Goal: Task Accomplishment & Management: Use online tool/utility

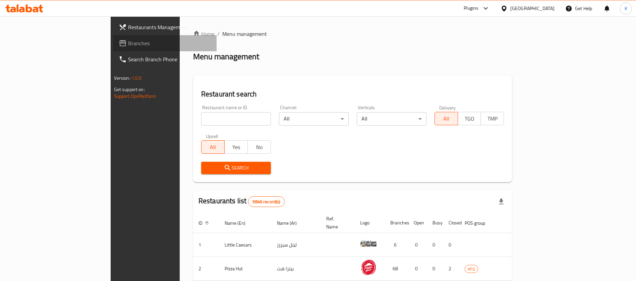
click at [128, 43] on span "Branches" at bounding box center [170, 43] width 84 height 8
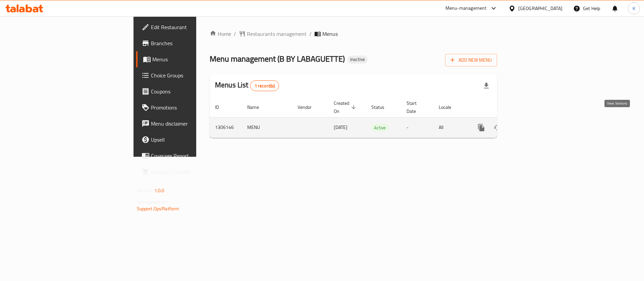
click at [534, 124] on icon "enhanced table" at bounding box center [530, 128] width 8 height 8
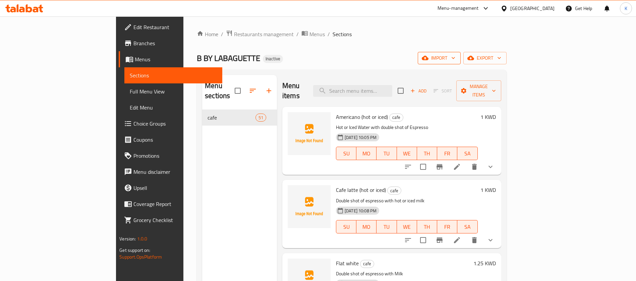
click at [456, 55] on span "import" at bounding box center [439, 58] width 32 height 8
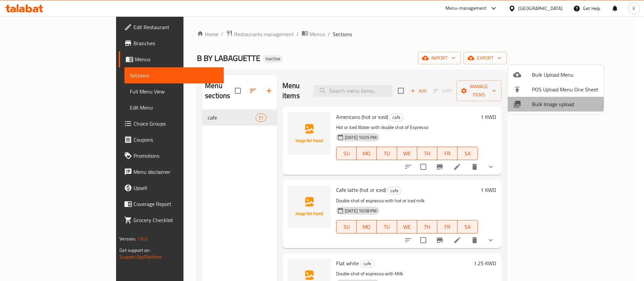
click at [537, 97] on li "Bulk Image upload" at bounding box center [556, 104] width 96 height 15
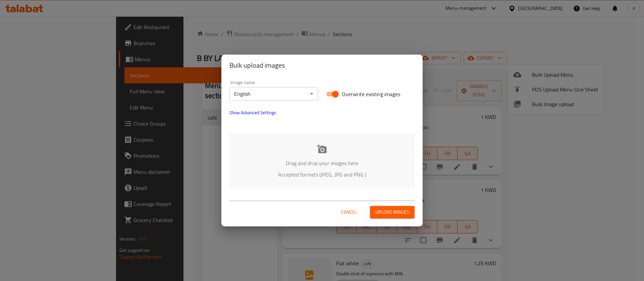
click at [315, 161] on p "Drag and drop your images here" at bounding box center [322, 163] width 165 height 8
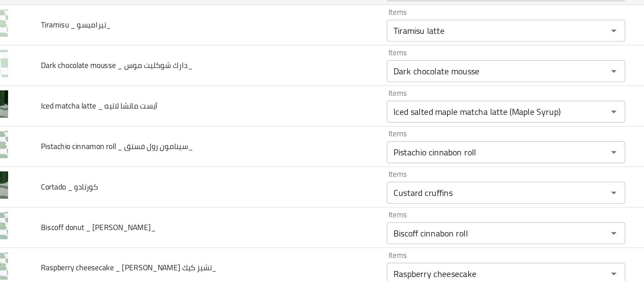
scroll to position [115, 0]
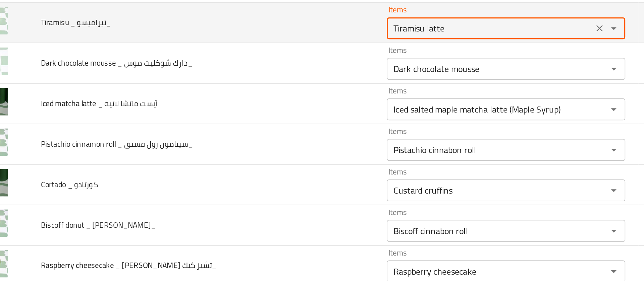
drag, startPoint x: 298, startPoint y: 78, endPoint x: 282, endPoint y: 78, distance: 15.1
click at [282, 78] on تيراميسو_ "Tiramisu latte" at bounding box center [325, 77] width 122 height 9
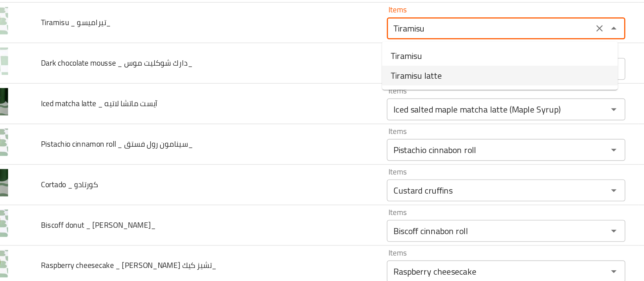
click at [280, 103] on span "Tiramisu latte" at bounding box center [279, 107] width 31 height 8
type تيراميسو_ "Tiramisu latte"
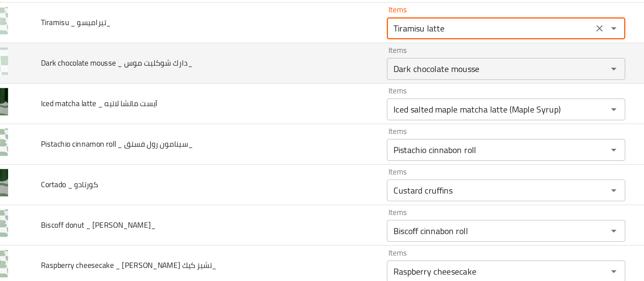
scroll to position [148, 0]
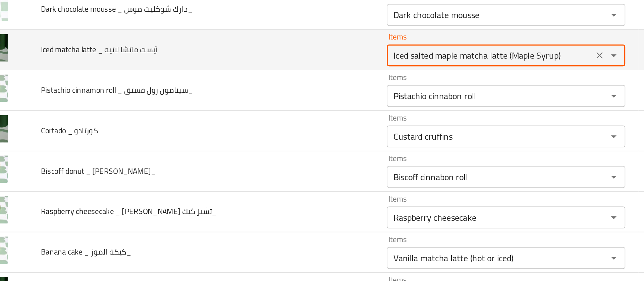
drag, startPoint x: 289, startPoint y: 95, endPoint x: 402, endPoint y: 94, distance: 113.7
click at [402, 94] on div "Iced salted maple matcha latte (Maple Syrup) Items" at bounding box center [335, 94] width 146 height 13
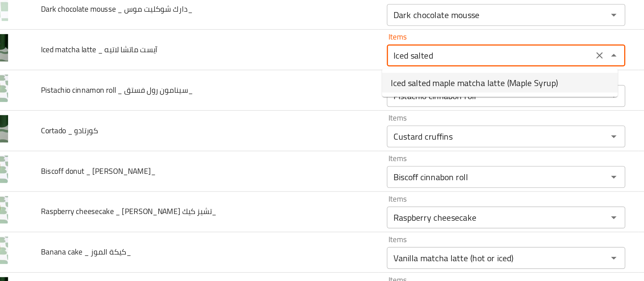
click at [332, 107] on span "Iced salted maple matcha latte (Maple Syrup)" at bounding box center [315, 111] width 102 height 8
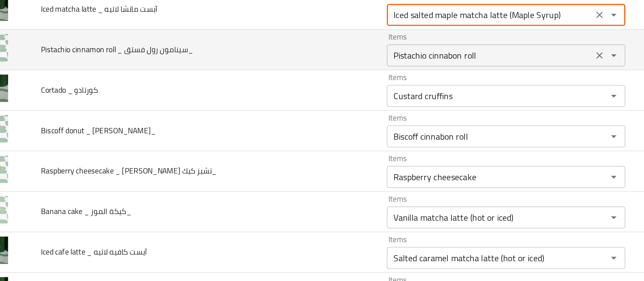
scroll to position [176, 0]
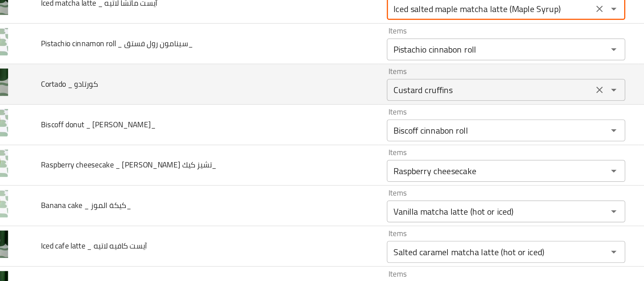
type لاتيه "Iced salted maple matcha latte (Maple Syrup)"
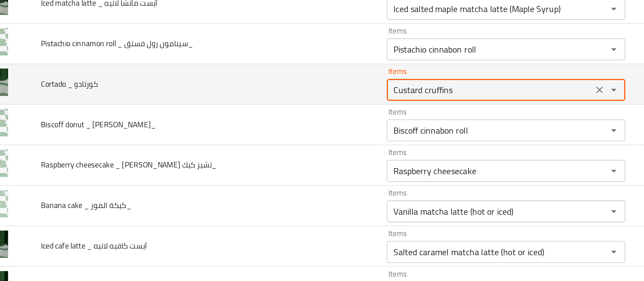
drag, startPoint x: 302, startPoint y: 114, endPoint x: 232, endPoint y: 106, distance: 70.2
click at [232, 106] on tr "Cortado _ كورتادو Items Custard cruffins Items Items كاسترد الكروفنز Items Low …" at bounding box center [322, 112] width 628 height 25
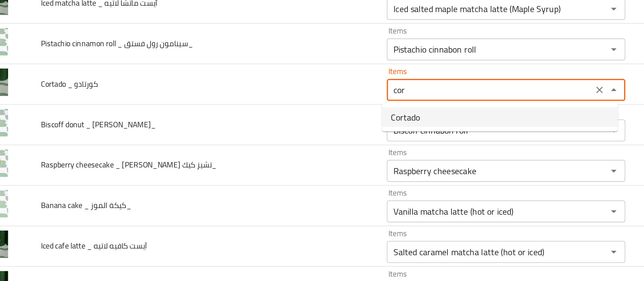
click at [281, 133] on span "Cortado" at bounding box center [273, 132] width 18 height 8
type كورتادو "Cortado"
type كورتادو-ar "كورتادو"
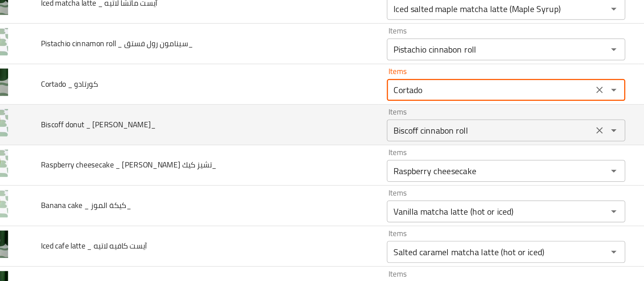
type كورتادو "Cortado"
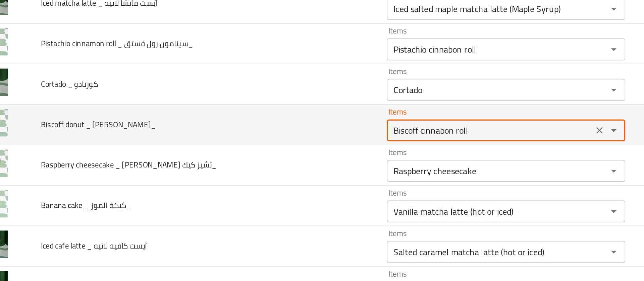
drag, startPoint x: 314, startPoint y: 139, endPoint x: 280, endPoint y: 142, distance: 34.4
click at [280, 142] on بيسكوف_ "Biscoff cinnabon roll" at bounding box center [325, 140] width 122 height 9
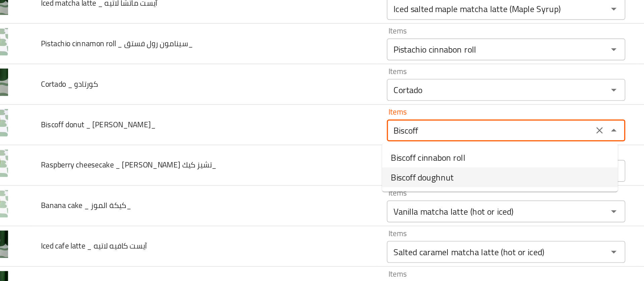
click at [274, 165] on span "Biscoff doughnut" at bounding box center [283, 169] width 39 height 8
type بيسكوف_ "Biscoff doughnut"
type بيسكوف_-ar "دونت بيسكوف"
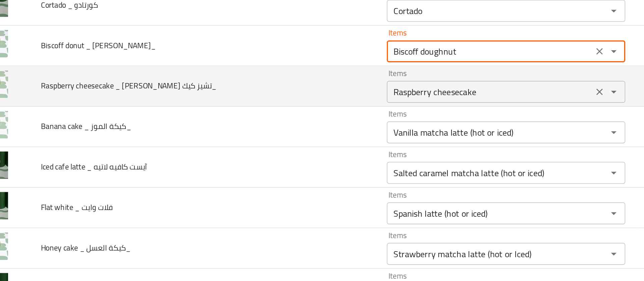
scroll to position [254, 0]
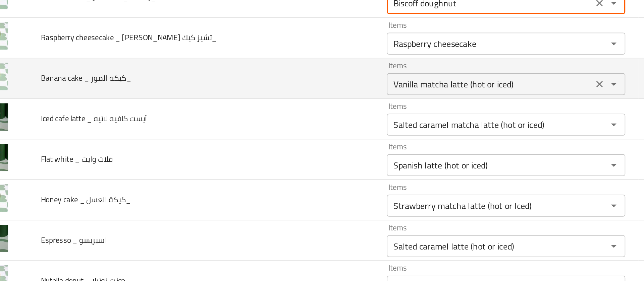
type بيسكوف_ "Biscoff doughnut"
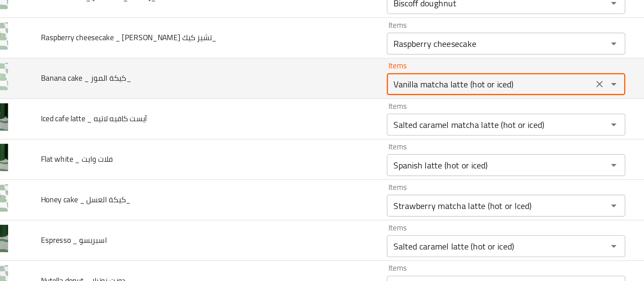
drag, startPoint x: 339, startPoint y: 109, endPoint x: 203, endPoint y: 112, distance: 136.2
click at [203, 112] on tr "Banana cake _ كيكة الموز_ Items Vanilla matcha latte (hot or iced) Items Items …" at bounding box center [322, 109] width 628 height 25
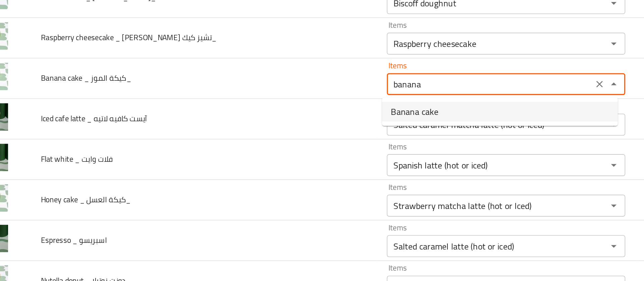
click at [285, 130] on span "Banana cake" at bounding box center [278, 129] width 29 height 8
type الموز_ "Banana cake"
type الموز_-ar "كيكة الموز"
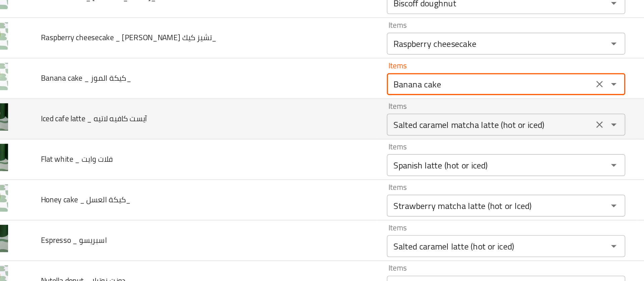
type الموز_ "Banana cake"
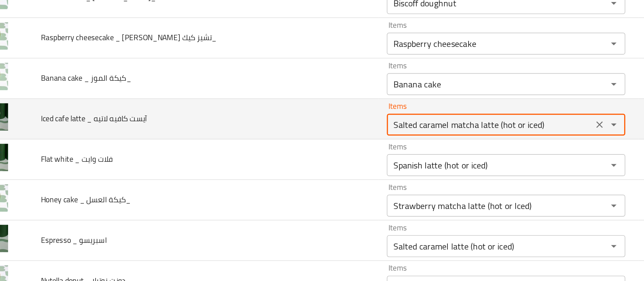
click at [278, 137] on لاتيه "Salted caramel matcha latte (hot or iced)" at bounding box center [325, 137] width 122 height 9
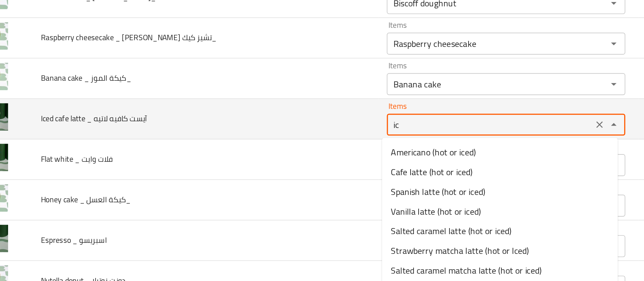
type لاتيه "i"
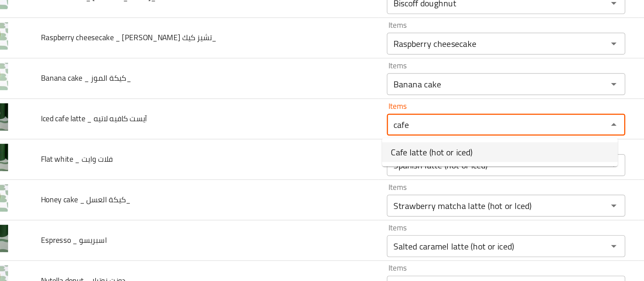
click at [284, 153] on span "Cafe latte (hot or iced)" at bounding box center [289, 154] width 50 height 8
type لاتيه "Cafe latte (hot or iced)"
type لاتيه-ar "كافيه لاتيه (ساخن او مثلج)"
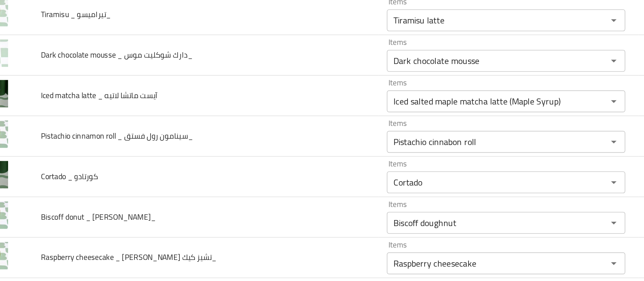
scroll to position [99, 0]
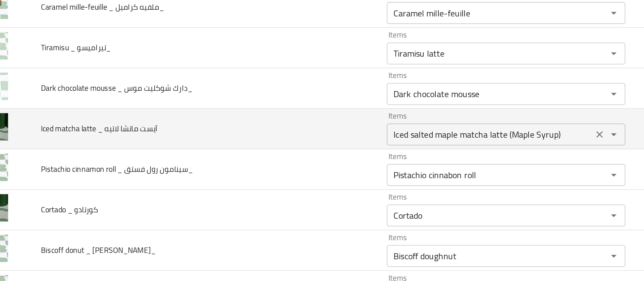
type لاتيه "Cafe latte (hot or iced)"
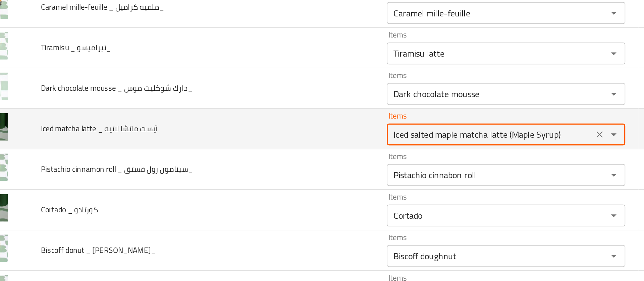
click at [283, 142] on لاتيه "Iced salted maple matcha latte (Maple Syrup)" at bounding box center [325, 143] width 122 height 9
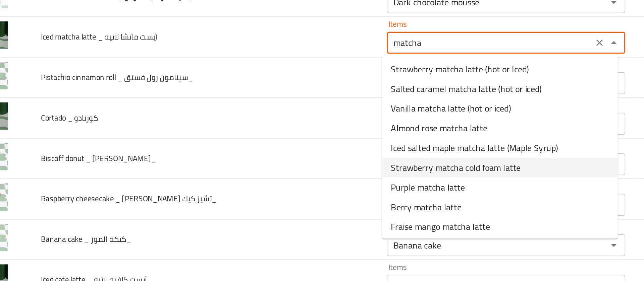
scroll to position [156, 0]
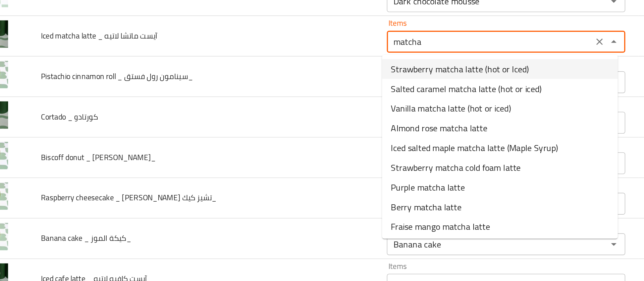
click at [300, 105] on span "Strawberry matcha latte (hot or Iced)" at bounding box center [306, 103] width 85 height 8
type لاتيه "Strawberry matcha latte (hot or Iced)"
type لاتيه-ar "لاتيه ماتشا بالفراولة (ساخن او مثلج)"
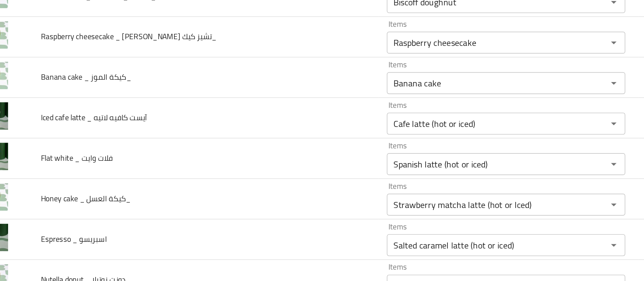
scroll to position [254, 0]
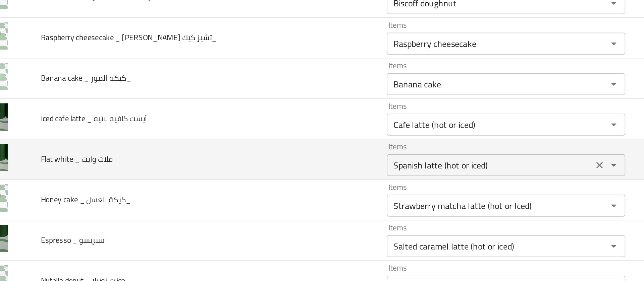
type لاتيه "Strawberry matcha latte (hot or Iced)"
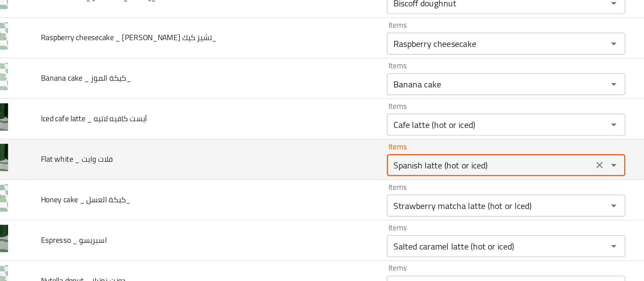
drag, startPoint x: 323, startPoint y: 159, endPoint x: 243, endPoint y: 161, distance: 79.9
click at [243, 161] on tr "Flat white _ فلات وايت Items Spanish latte (hot or iced) Items Items سبانيش لات…" at bounding box center [322, 158] width 628 height 25
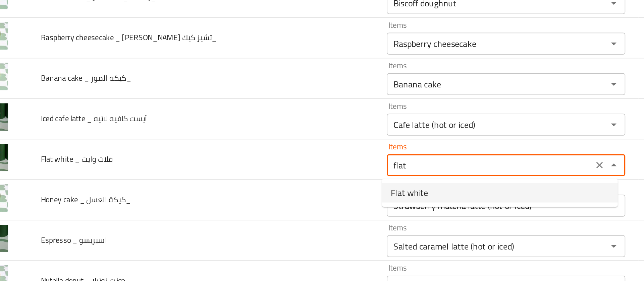
click at [279, 177] on span "Flat white" at bounding box center [275, 179] width 23 height 8
type وايت "Flat white"
type وايت-ar "فلات وايت"
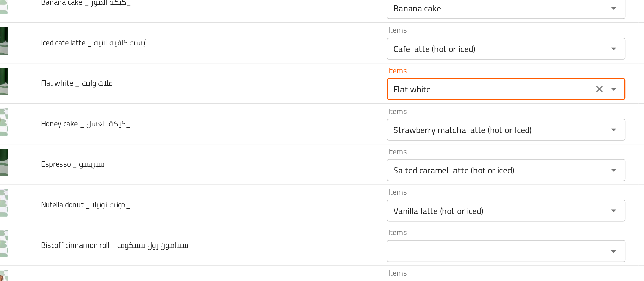
scroll to position [315, 0]
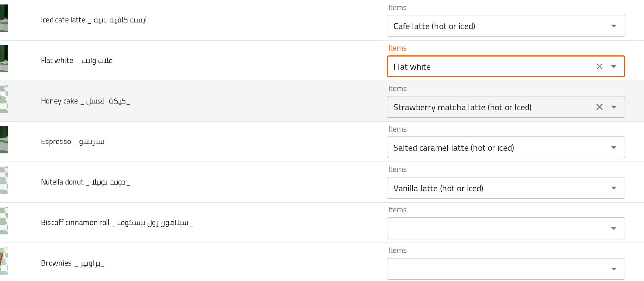
type وايت "Flat white"
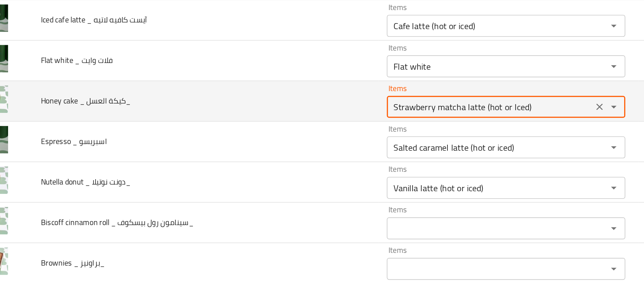
click at [295, 122] on العسل_ "Strawberry matcha latte (hot or Iced)" at bounding box center [325, 125] width 122 height 9
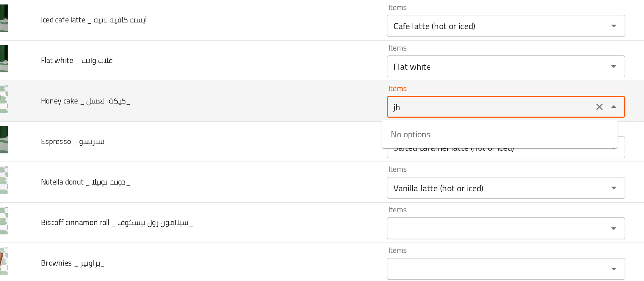
type العسل_ "j"
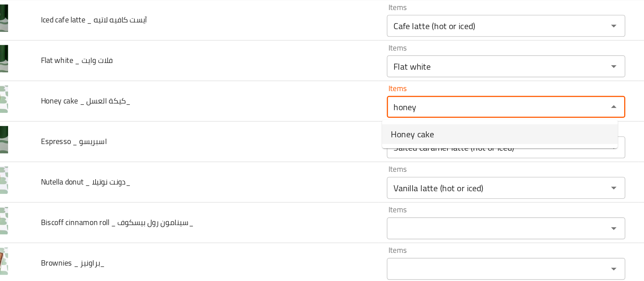
click at [283, 144] on span "Honey cake" at bounding box center [277, 143] width 27 height 8
type العسل_ "Honey cake"
type العسل_-ar "كيكة العسل"
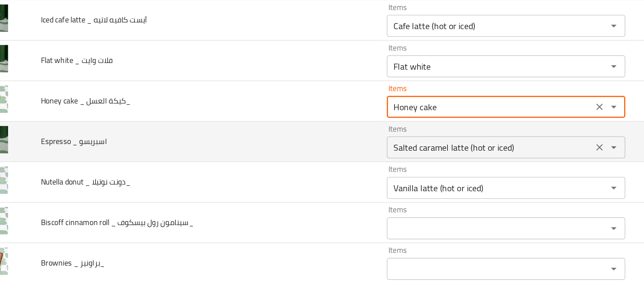
type العسل_ "Honey cake"
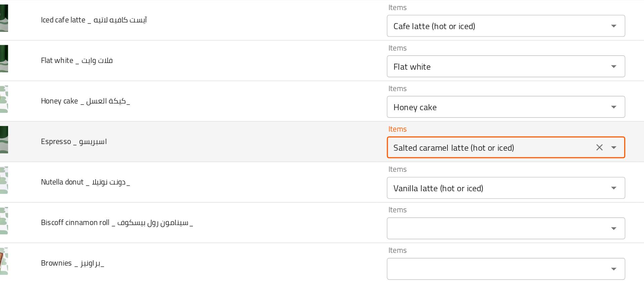
click at [277, 153] on اسبريسو "Salted caramel latte (hot or iced)" at bounding box center [325, 150] width 122 height 9
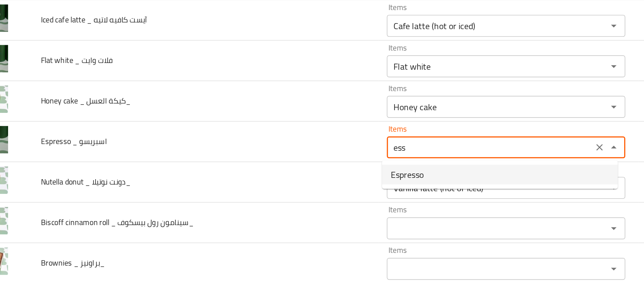
click at [276, 164] on span "Espresso" at bounding box center [274, 168] width 20 height 8
type اسبريسو "Espresso"
type اسبريسو-ar "اسبرسو"
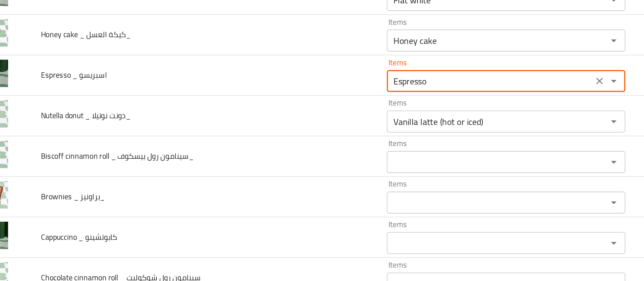
scroll to position [359, 0]
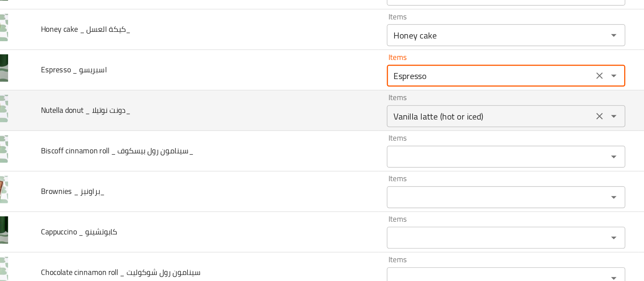
type اسبريسو "Espresso"
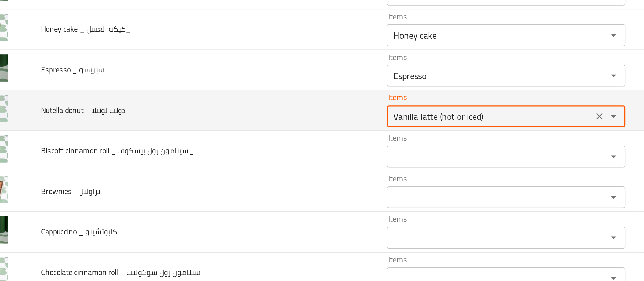
click at [280, 131] on نوتيلا_ "Vanilla latte (hot or iced)" at bounding box center [325, 131] width 122 height 9
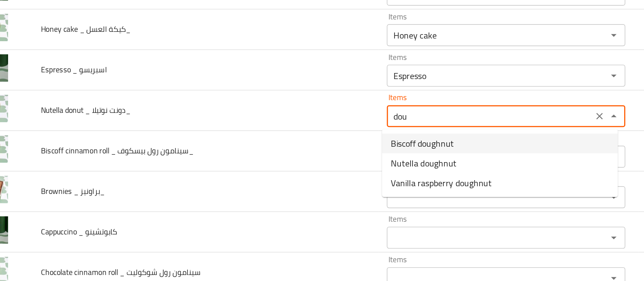
click at [285, 149] on span "Biscoff doughnut" at bounding box center [283, 149] width 39 height 8
type نوتيلا_ "Biscoff doughnut"
type نوتيلا_-ar "دونت بيسكوف"
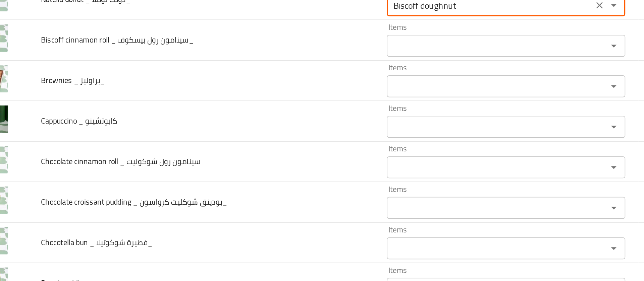
scroll to position [427, 0]
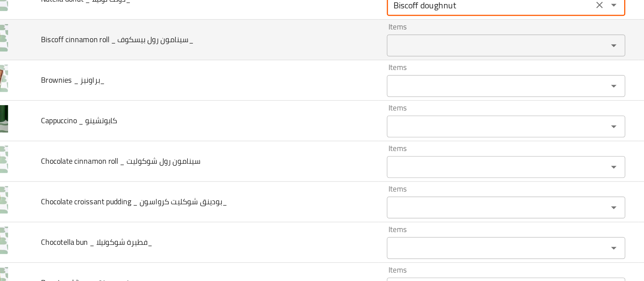
type نوتيلا_ "Biscoff doughnut"
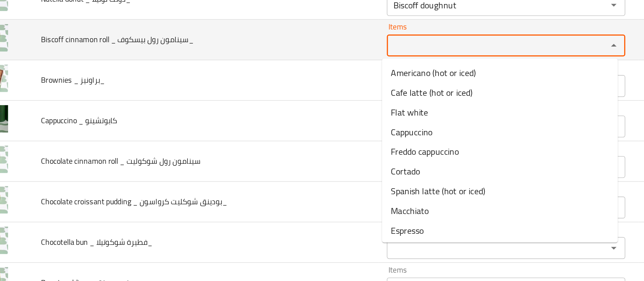
click at [287, 88] on بيسكوف_ "Items" at bounding box center [325, 88] width 122 height 9
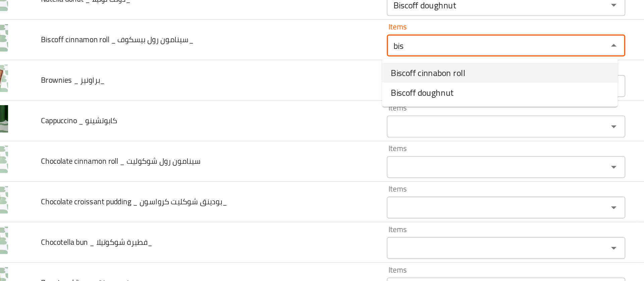
click at [281, 103] on span "Biscoff cinnabon roll" at bounding box center [287, 105] width 46 height 8
type بيسكوف_ "Biscoff cinnabon roll"
type بيسكوف_-ar "سينابون بيسكوف رول"
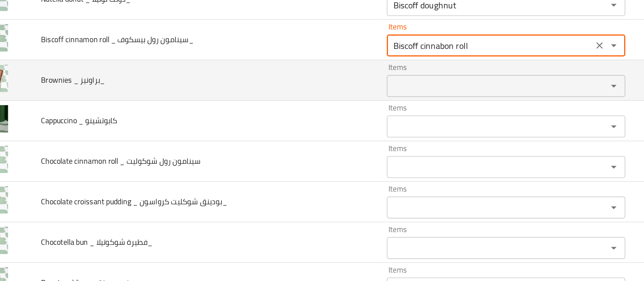
type بيسكوف_ "Biscoff cinnabon roll"
click at [273, 112] on براونيز_ "Items" at bounding box center [325, 113] width 122 height 9
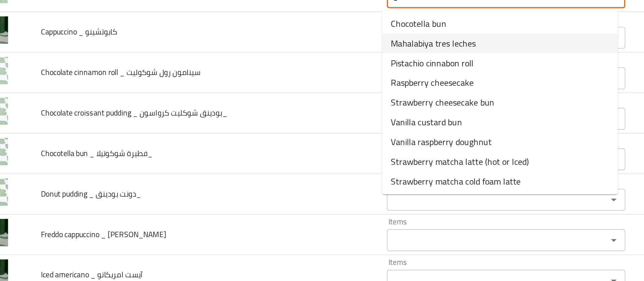
scroll to position [62, 0]
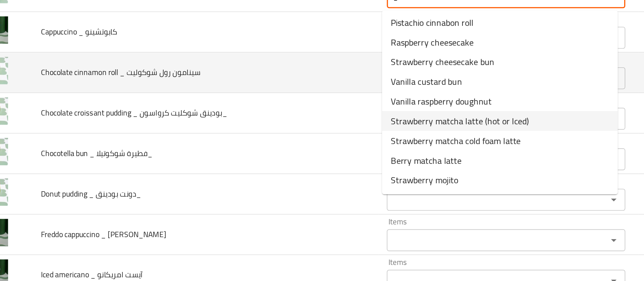
type براونيز_ "b"
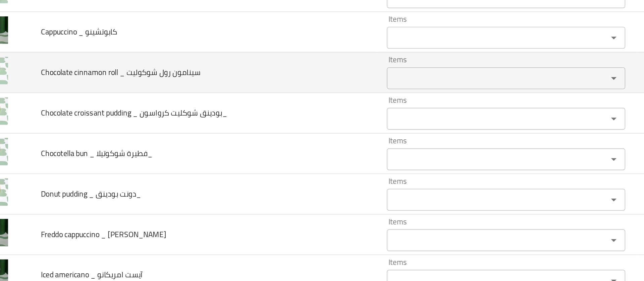
click at [244, 70] on td "Chocolate cinnamon roll _ سينامون رول شوكوليت" at bounding box center [151, 61] width 212 height 25
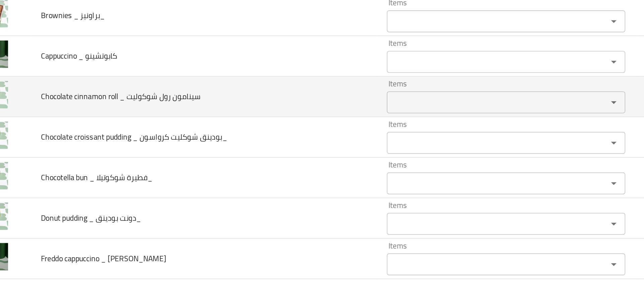
scroll to position [501, 0]
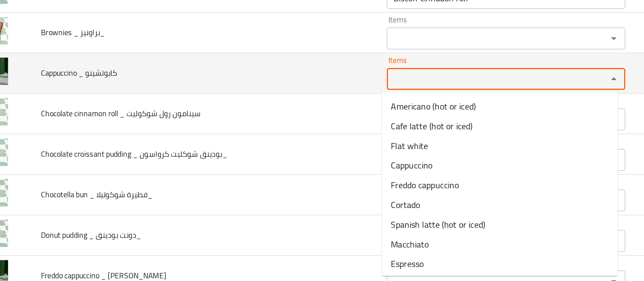
click at [269, 63] on كابوتشينو "Items" at bounding box center [325, 64] width 122 height 9
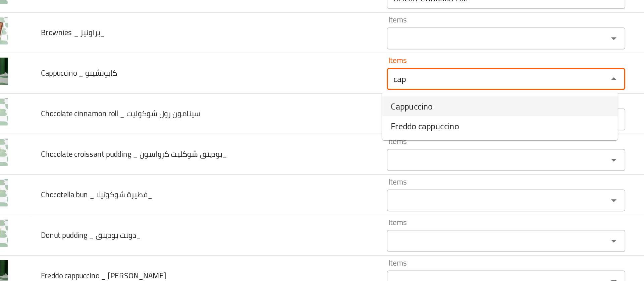
click at [271, 83] on span "Cappuccino" at bounding box center [276, 82] width 25 height 8
type كابوتشينو "Cappuccino"
type كابوتشينو-ar "كابوتشينو"
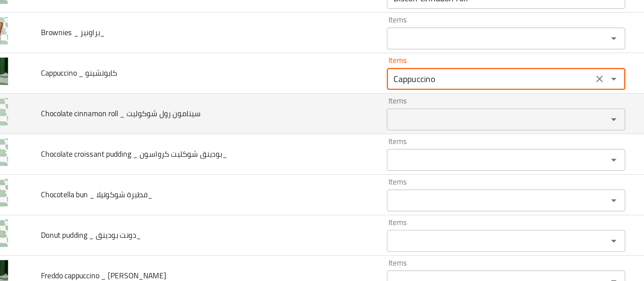
type كابوتشينو "Cappuccino"
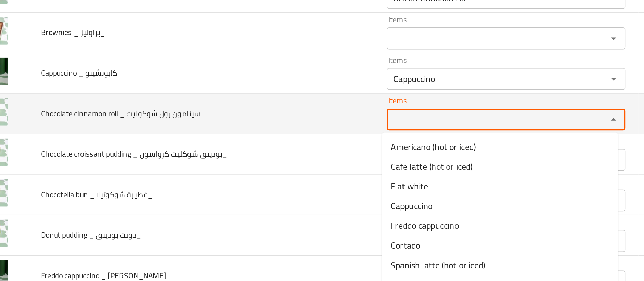
click at [271, 87] on شوكوليت "Items" at bounding box center [325, 89] width 122 height 9
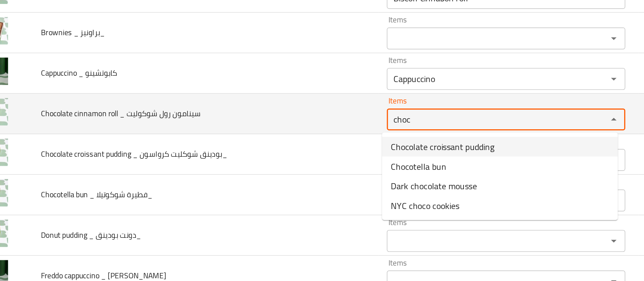
drag, startPoint x: 277, startPoint y: 90, endPoint x: 235, endPoint y: 91, distance: 42.3
click at [235, 91] on tr "Chocolate cinnamon roll _ سينامون رول شوكوليت Items choc Items Items Items No M…" at bounding box center [322, 86] width 628 height 25
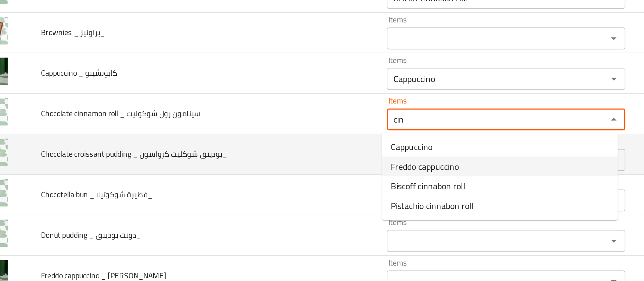
type شوكوليت "cin"
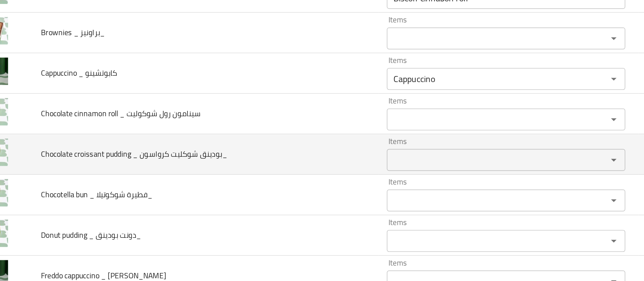
click at [228, 113] on td "Chocolate croissant pudding _ بودينق شوكليت كرواسون_" at bounding box center [151, 111] width 212 height 25
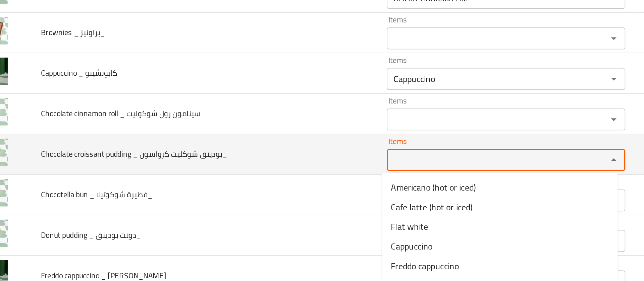
click at [279, 112] on كرواسون_ "Items" at bounding box center [325, 114] width 122 height 9
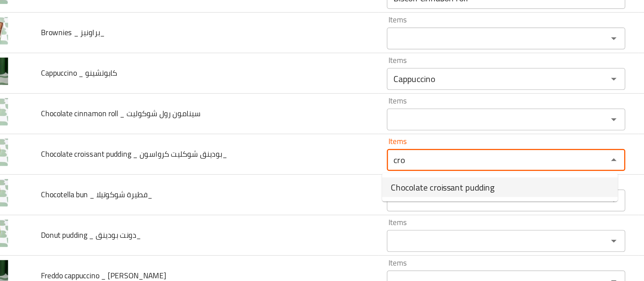
click at [280, 128] on span "Chocolate croissant pudding" at bounding box center [295, 131] width 63 height 8
type كرواسون_ "Chocolate croissant pudding"
type كرواسون_-ar "بودينق شوكليت كرواسون"
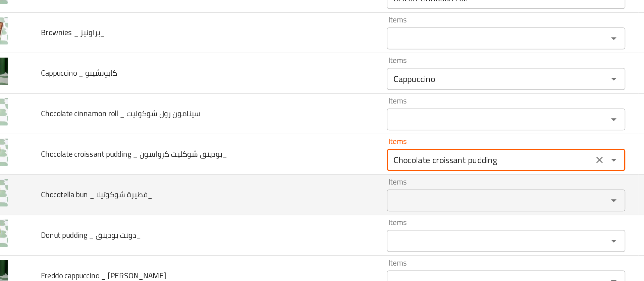
type كرواسون_ "Chocolate croissant pudding"
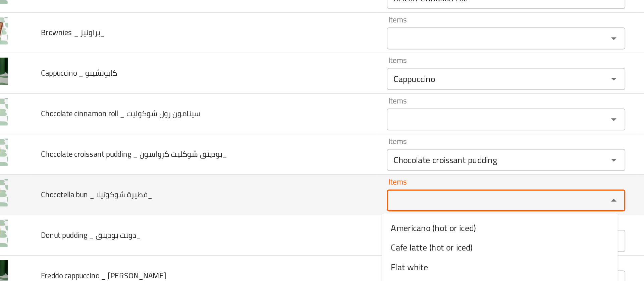
click at [277, 140] on شوكوتيلا_ "Items" at bounding box center [325, 139] width 122 height 9
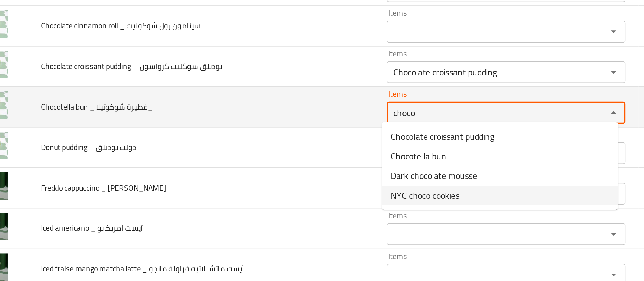
scroll to position [557, 0]
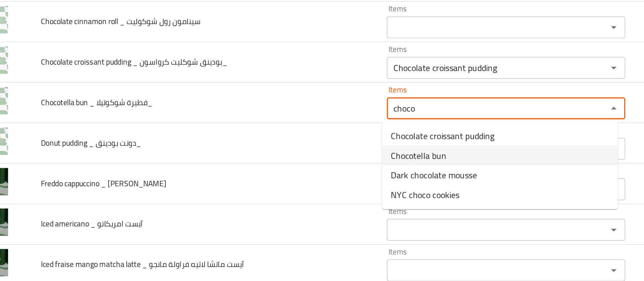
click at [296, 114] on span "Chocotella bun" at bounding box center [281, 112] width 34 height 8
type شوكوتيلا_ "Chocotella bun"
type شوكوتيلا_-ar "كيزر الشوكوتيلا"
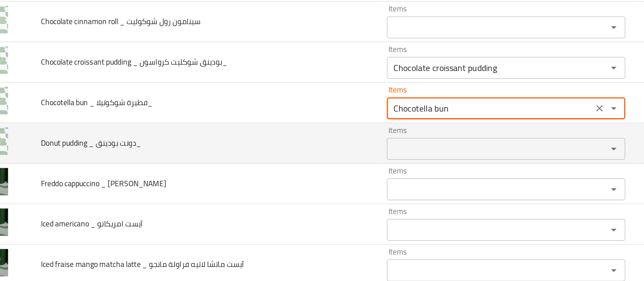
type شوكوتيلا_ "Chocotella bun"
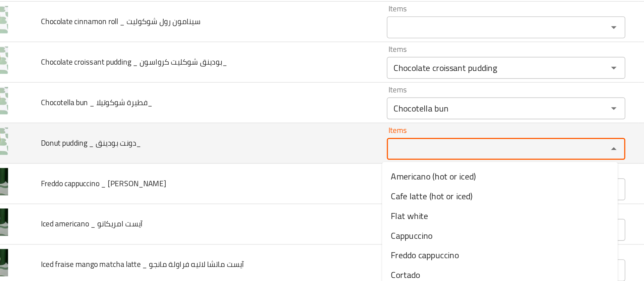
click at [282, 109] on بودينق_ "Items" at bounding box center [325, 107] width 122 height 9
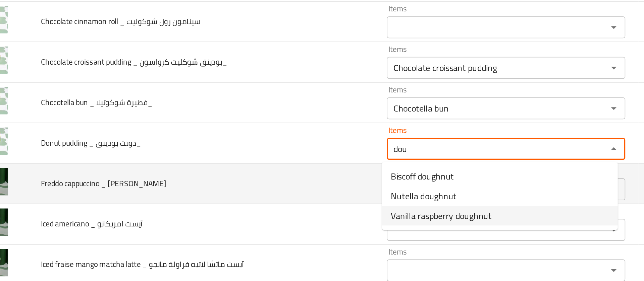
type بودينق_ "dou"
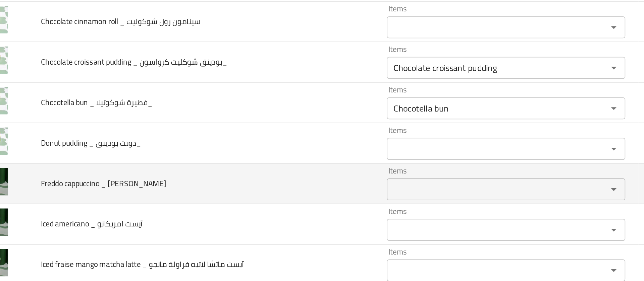
click at [241, 119] on td "Freddo cappuccino _ فريدو كابوتشينو" at bounding box center [151, 129] width 212 height 25
click at [270, 132] on كابوتشينو "Items" at bounding box center [325, 132] width 122 height 9
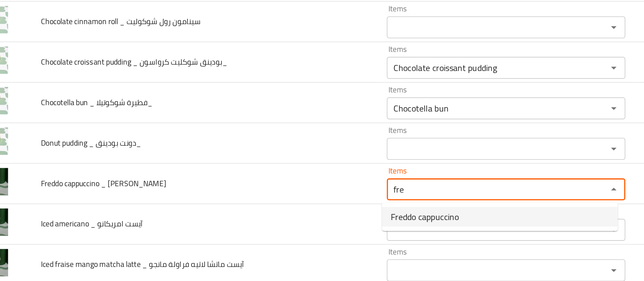
click at [276, 148] on span "Freddo cappuccino" at bounding box center [285, 149] width 42 height 8
type كابوتشينو "Freddo cappuccino"
type كابوتشينو-ar "فريدو كابوتشينو"
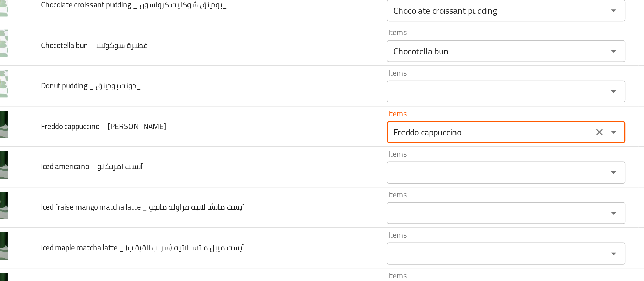
scroll to position [671, 0]
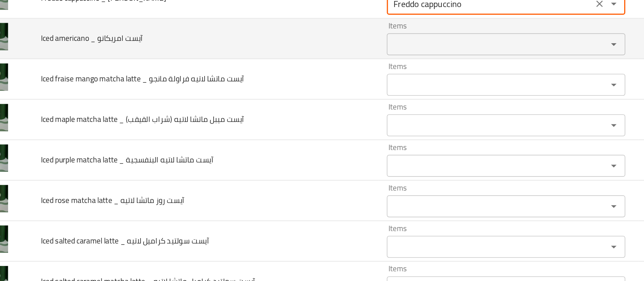
type كابوتشينو "Freddo cappuccino"
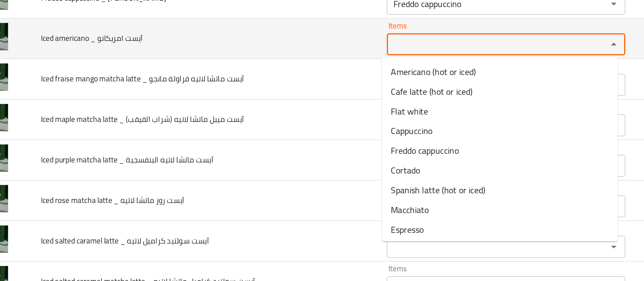
click at [289, 44] on امريكانو "Items" at bounding box center [325, 43] width 122 height 9
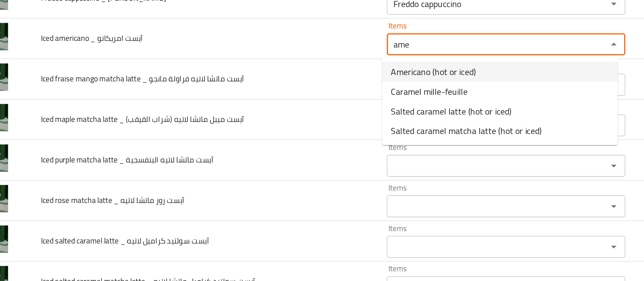
click at [287, 57] on span "Americano (hot or iced)" at bounding box center [290, 60] width 52 height 8
type امريكانو "Americano (hot or iced)"
type امريكانو-ar "امريكانو (ساخن او مثلج)"
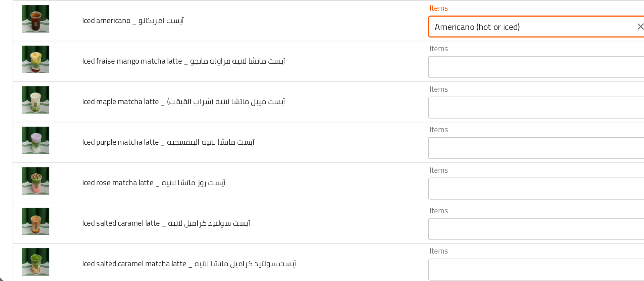
scroll to position [573, 0]
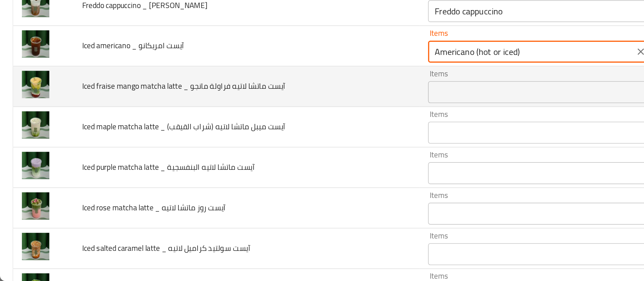
type امريكانو "Americano (hot or iced)"
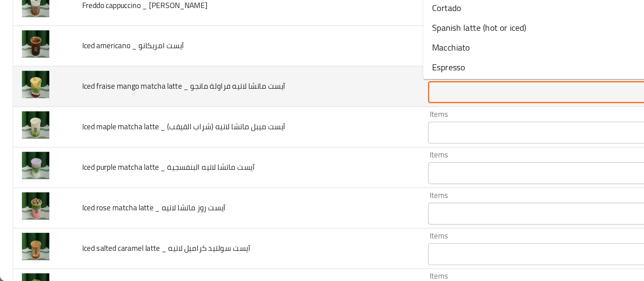
click at [274, 165] on مانجو "Items" at bounding box center [325, 165] width 122 height 9
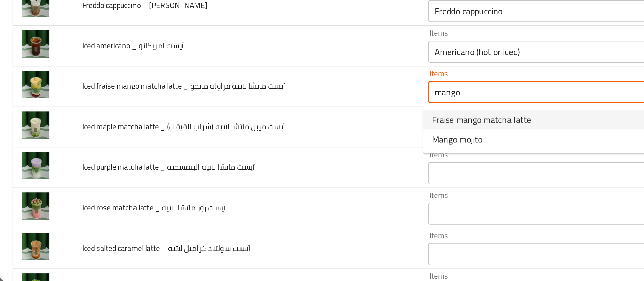
click at [277, 184] on span "Fraise mango matcha latte" at bounding box center [294, 182] width 61 height 8
type مانجو "Fraise mango matcha latte"
type مانجو-ar "لاتيه ماتشا بالفريز والمانجو"
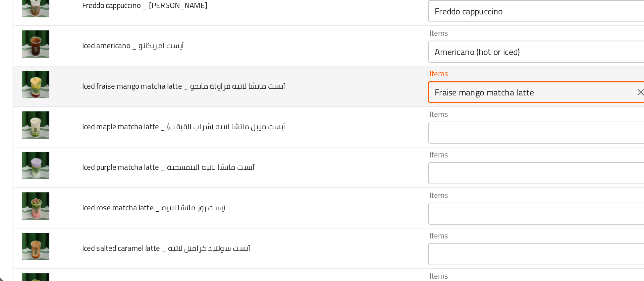
click at [272, 166] on مانجو "Fraise mango matcha latte" at bounding box center [325, 165] width 122 height 9
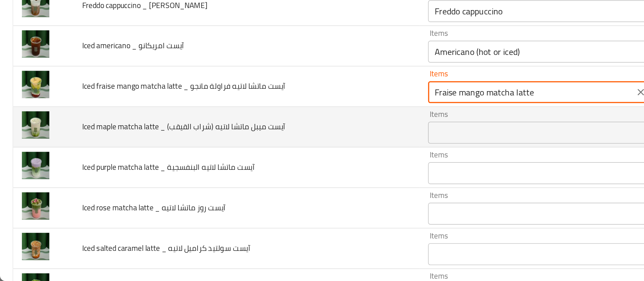
click at [272, 185] on div "Items" at bounding box center [335, 190] width 146 height 13
type مانجو "Fraise mango matcha latte"
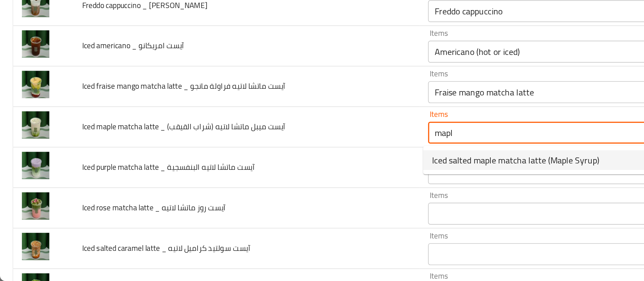
click at [275, 208] on span "Iced salted maple matcha latte (Maple Syrup)" at bounding box center [315, 207] width 102 height 8
type القيقب\) "Iced salted maple matcha latte (Maple Syrup)"
type القيقب\)-ar "ايسد ماتشا سولتيد ميبل (شراب القيقب)"
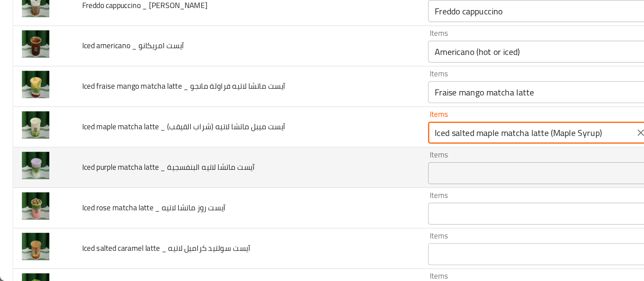
type القيقب\) "Iced salted maple matcha latte (Maple Syrup)"
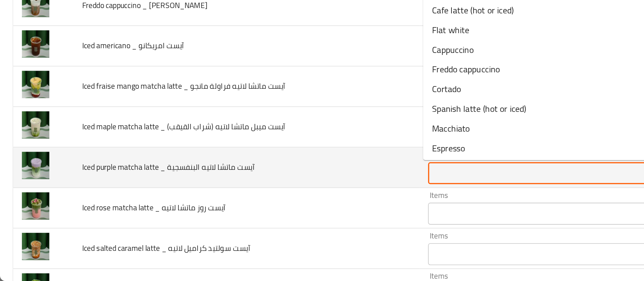
click at [271, 215] on البنفسجية "Items" at bounding box center [325, 215] width 122 height 9
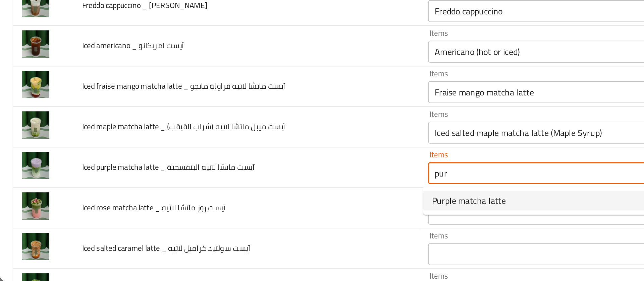
click at [278, 232] on span "Purple matcha latte" at bounding box center [286, 232] width 45 height 8
type البنفسجية "Purple matcha latte"
type البنفسجية-ar "لاتيه ماتشا بنفسجية"
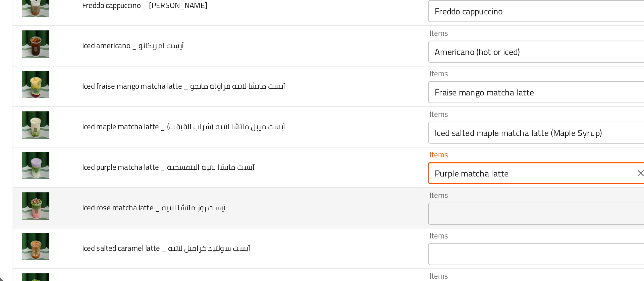
type البنفسجية "Purple matcha latte"
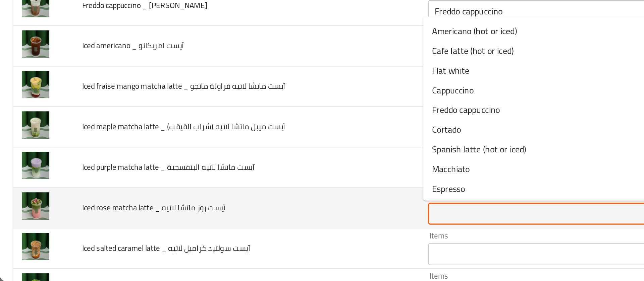
click at [272, 243] on لاتيه "Items" at bounding box center [325, 240] width 122 height 9
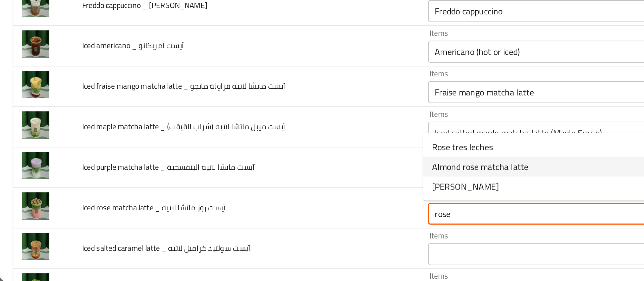
click at [289, 212] on span "Almond rose matcha latte" at bounding box center [293, 211] width 59 height 8
type لاتيه "Almond rose matcha latte"
type لاتيه-ar "لاتيه ماتشا باللوز والروز"
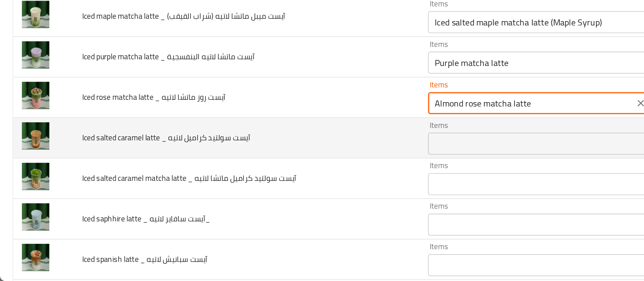
scroll to position [640, 0]
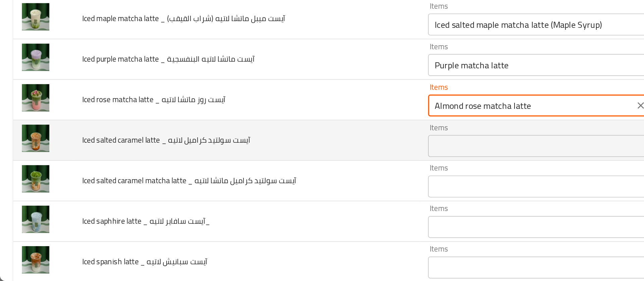
type لاتيه "Almond rose matcha latte"
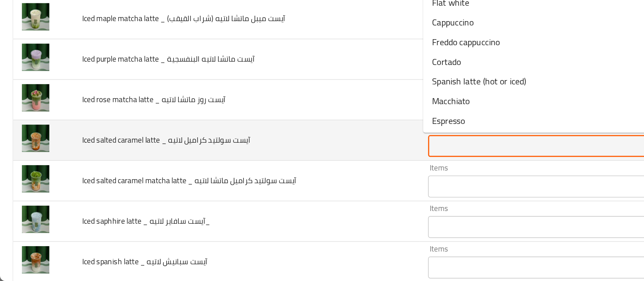
click at [277, 197] on لاتيه "Items" at bounding box center [325, 198] width 122 height 9
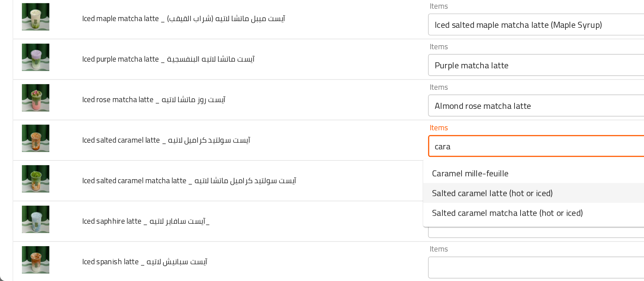
click at [286, 227] on span "Salted caramel latte (hot or iced)" at bounding box center [301, 227] width 74 height 8
type لاتيه "Salted caramel latte (hot or iced)"
type لاتيه-ar "سولتيد كراميل لاتيه (ساخن او مثلج)"
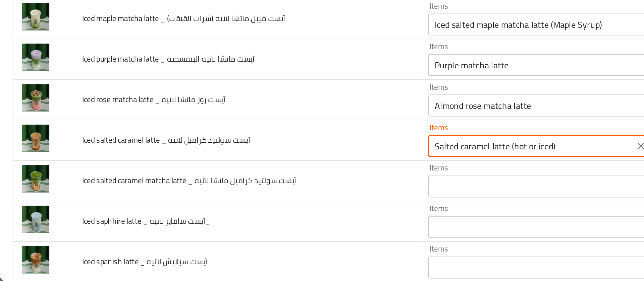
type لاتيه "Salted caramel latte (hot or iced)"
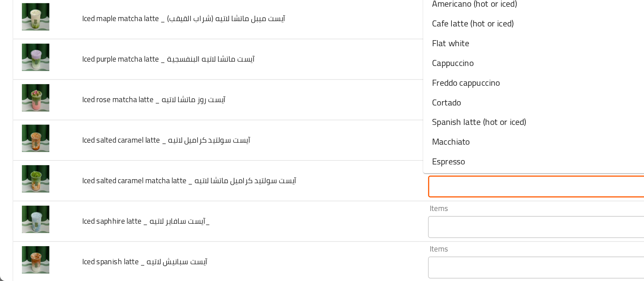
click at [286, 227] on لاتيه "Items" at bounding box center [325, 223] width 122 height 9
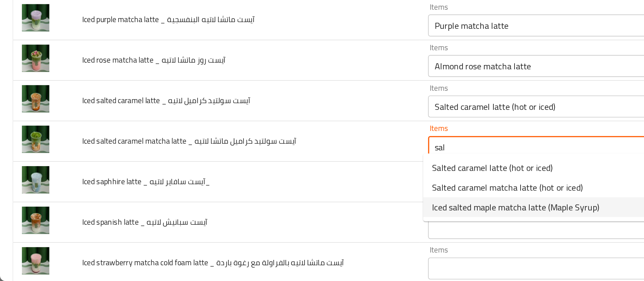
scroll to position [672, 0]
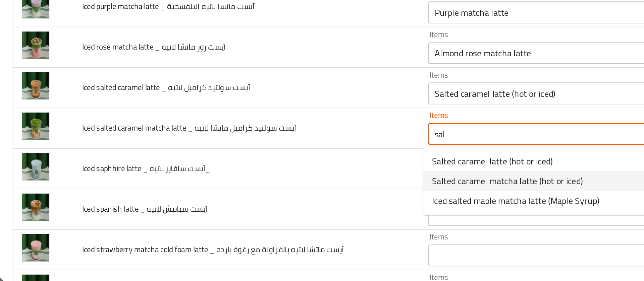
click at [314, 221] on span "Salted caramel matcha latte (hot or iced)" at bounding box center [310, 220] width 92 height 8
type لاتيه "Salted caramel matcha latte (hot or iced)"
type لاتيه-ar "لاتيه ماتشا سولتيد كراميل (ساخن او مثلج)"
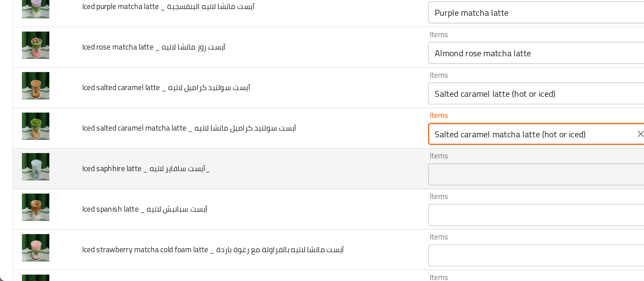
type لاتيه "Salted caramel matcha latte (hot or iced)"
click at [288, 217] on لاتيه_ "Items" at bounding box center [325, 215] width 122 height 9
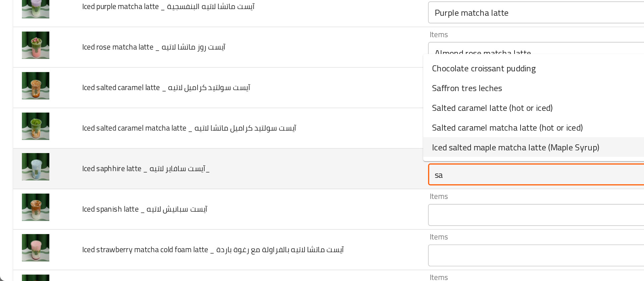
drag, startPoint x: 275, startPoint y: 215, endPoint x: 248, endPoint y: 213, distance: 26.6
click at [248, 213] on tr "Iced saphhire latte _ آيست سافاير لاتيه_ Items sa Items Items Items No Match" at bounding box center [322, 212] width 628 height 25
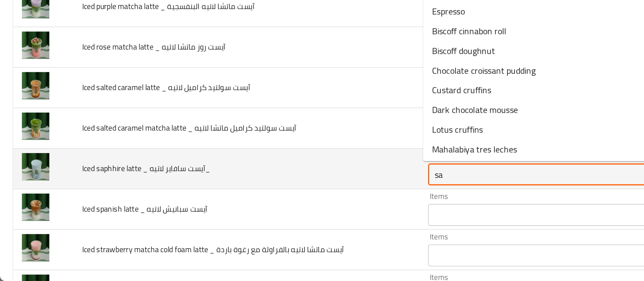
type لاتيه_ "s"
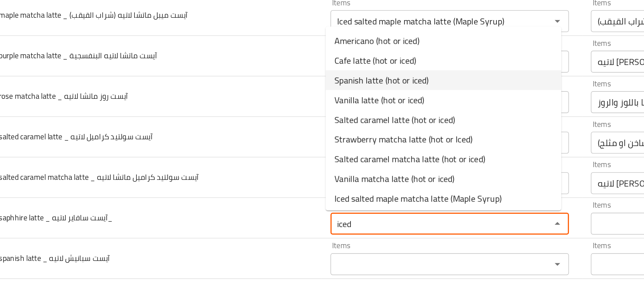
scroll to position [25, 0]
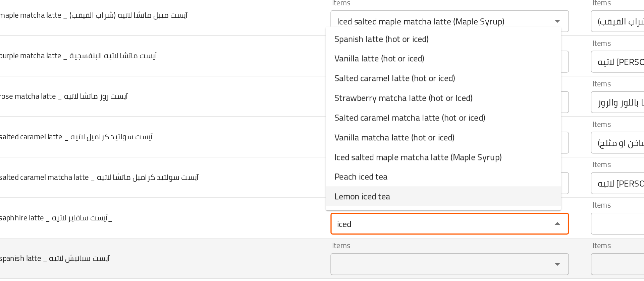
click at [270, 262] on div "Items Items" at bounding box center [335, 267] width 146 height 20
type لاتيه_ "iced"
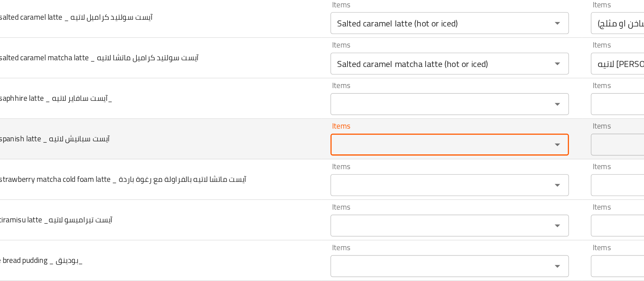
scroll to position [715, 0]
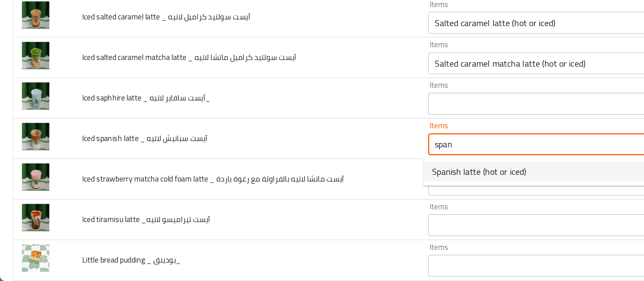
click at [277, 214] on span "Spanish latte (hot or iced)" at bounding box center [293, 214] width 58 height 8
type لاتيه "Spanish latte (hot or iced)"
type لاتيه-ar "سبانيش لاتيه (ساخن او مثلج)"
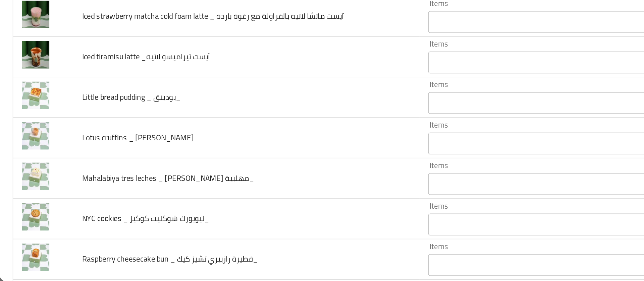
scroll to position [810, 0]
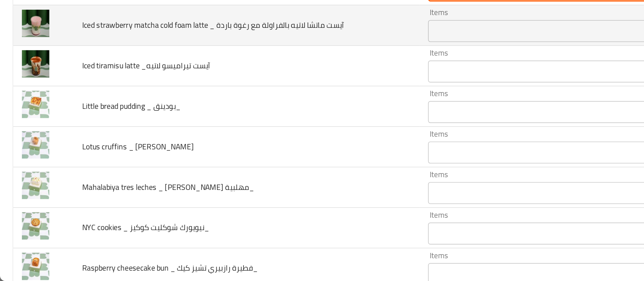
type لاتيه "Spanish latte (hot or iced)"
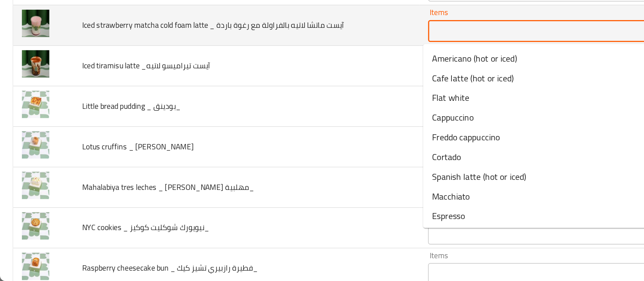
click at [277, 127] on باردة "Items" at bounding box center [325, 127] width 122 height 9
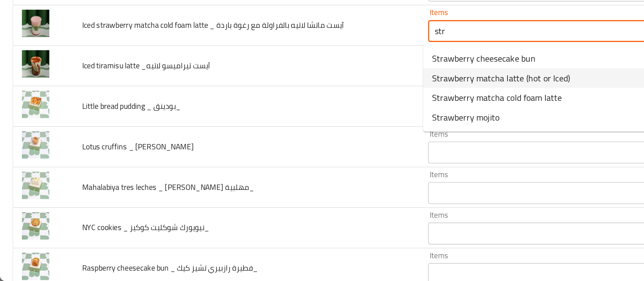
click at [291, 158] on span "Strawberry matcha latte (hot or Iced)" at bounding box center [306, 157] width 85 height 8
type باردة "Strawberry matcha latte (hot or Iced)"
type باردة-ar "لاتيه ماتشا بالفراولة (ساخن او مثلج)"
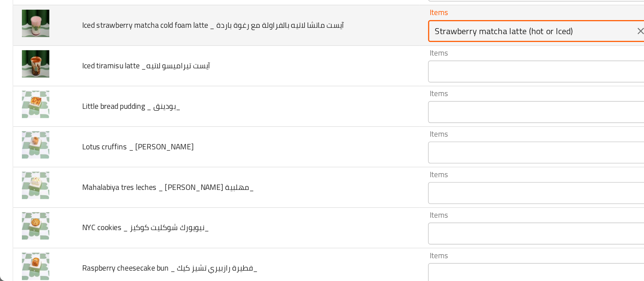
click at [309, 130] on باردة "Strawberry matcha latte (hot or Iced)" at bounding box center [325, 127] width 122 height 9
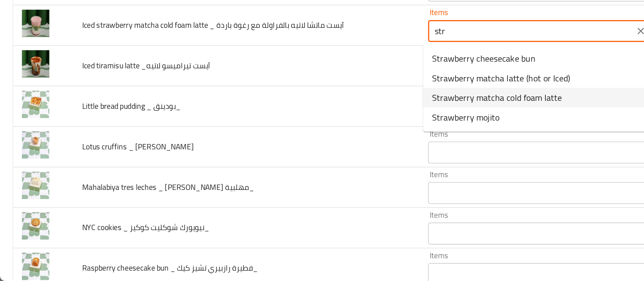
click at [305, 168] on span "Strawberry matcha cold foam latte" at bounding box center [304, 169] width 80 height 8
type باردة "Strawberry matcha cold foam latte"
type باردة-ar "لاتيه ماتشا بالفراولة مع رغوة باردة"
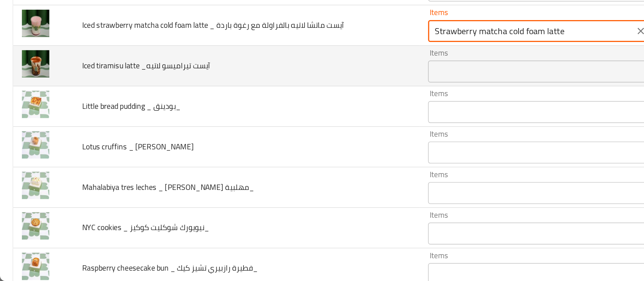
type باردة "Strawberry matcha cold foam latte"
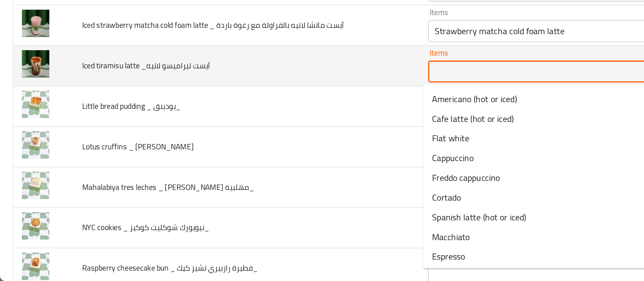
click at [289, 150] on لاتيه "Items" at bounding box center [325, 152] width 122 height 9
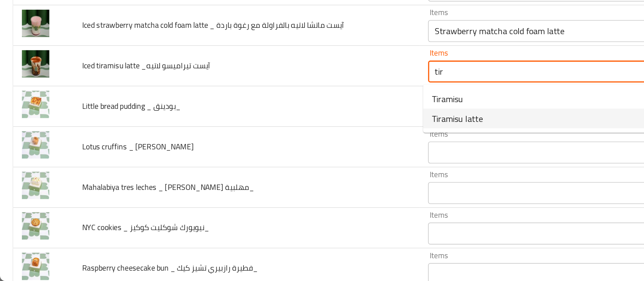
click at [276, 181] on span "Tiramisu latte" at bounding box center [279, 182] width 31 height 8
type لاتيه "Tiramisu latte"
type لاتيه-ar "تيراميسو لاتيه"
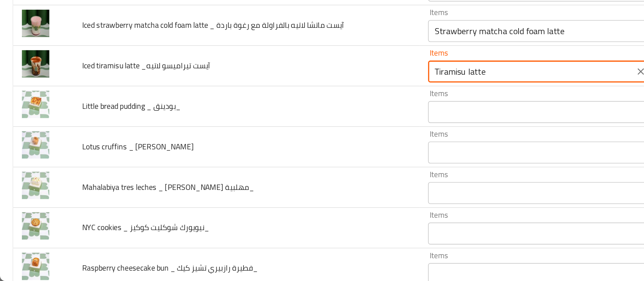
type لاتيه "Tiramisu latte"
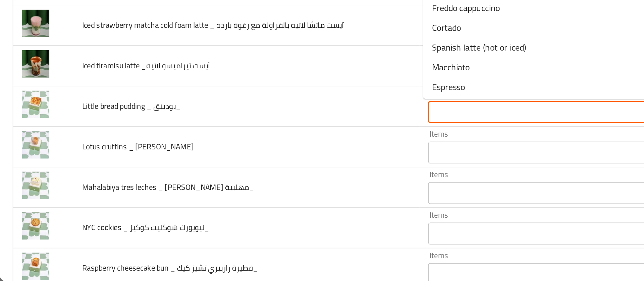
click at [276, 181] on بودينق_ "Items" at bounding box center [325, 177] width 122 height 9
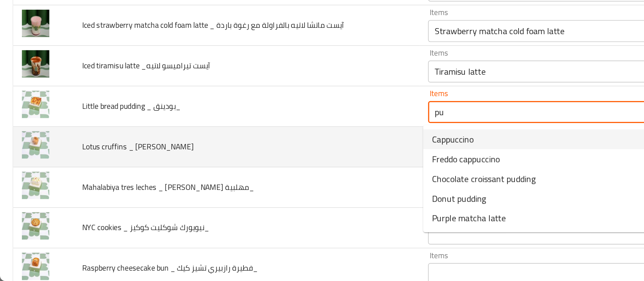
type بودينق_ "pu"
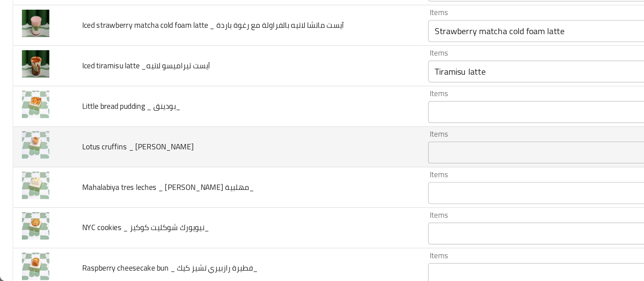
click at [245, 198] on td "Lotus cruffins _ لوتس كروفينز_" at bounding box center [151, 199] width 212 height 25
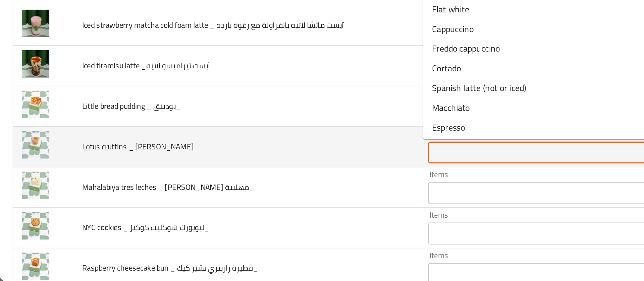
click at [271, 198] on كروفينز_ "Items" at bounding box center [325, 202] width 122 height 9
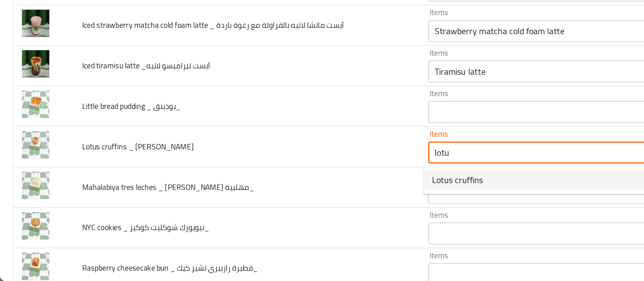
click at [276, 219] on span "Lotus cruffins" at bounding box center [279, 219] width 31 height 8
type كروفينز_ "Lotus cruffins"
type كروفينز_-ar "لوتس كروفينز"
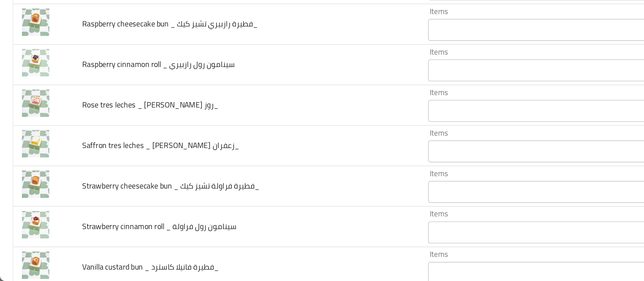
scroll to position [1026, 0]
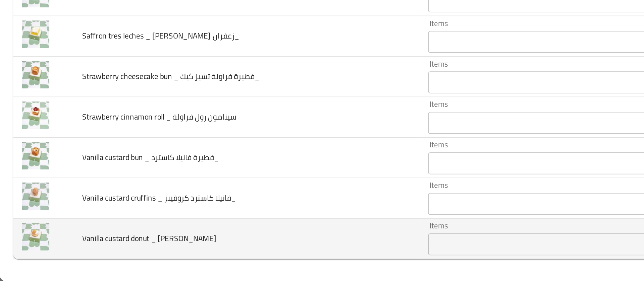
type كروفينز_ "Lotus cruffins"
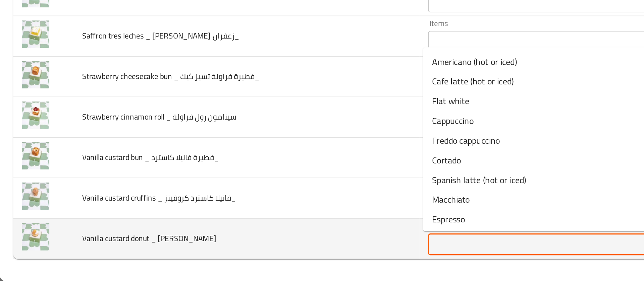
click at [270, 256] on كاسترد "Items" at bounding box center [325, 258] width 122 height 9
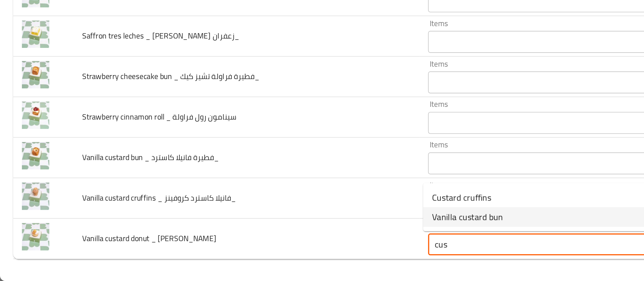
click at [284, 245] on span "Vanilla custard bun" at bounding box center [286, 242] width 44 height 8
type كاسترد "Vanilla custard bun"
type كاسترد-ar "كيزر الفانيلا و الكاسترد"
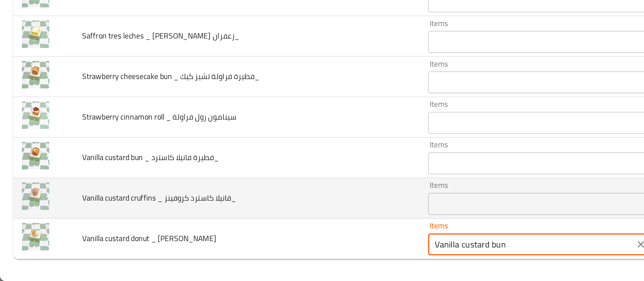
type كاسترد "Vanilla custard bun"
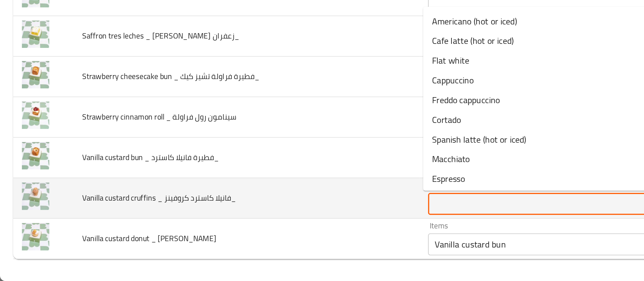
click at [277, 233] on كروفينز_ "Items" at bounding box center [325, 233] width 122 height 9
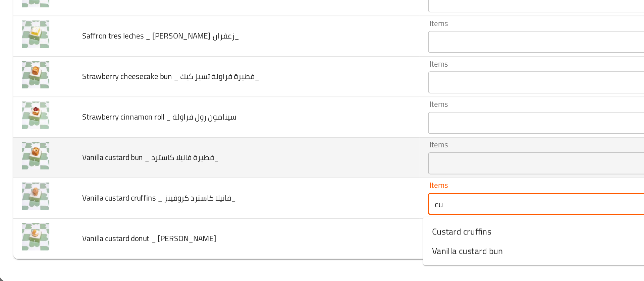
type كروفينز_ "cu"
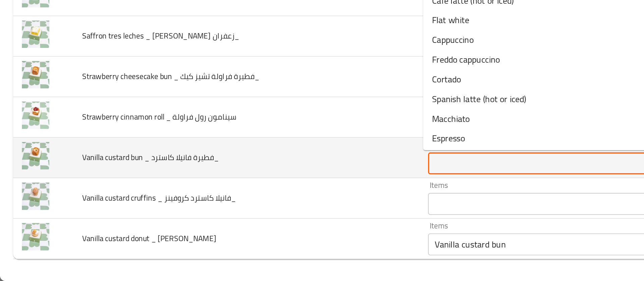
click at [276, 208] on كاسترد_ "Items" at bounding box center [325, 209] width 122 height 9
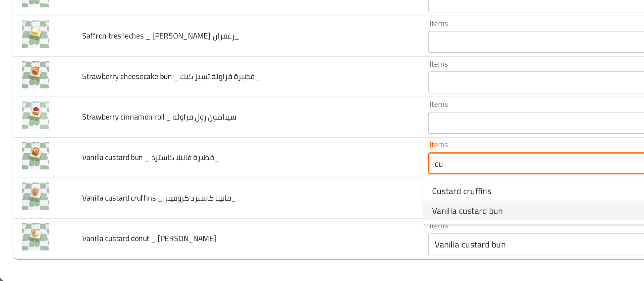
click at [276, 236] on span "Vanilla custard bun" at bounding box center [286, 238] width 44 height 8
type كاسترد_ "Vanilla custard bun"
type كاسترد_-ar "كيزر الفانيلا و الكاسترد"
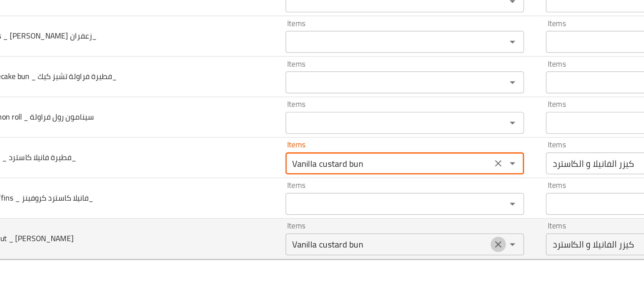
click at [389, 260] on icon "Clear" at bounding box center [392, 259] width 7 height 7
type كاسترد_ "Vanilla custard bun"
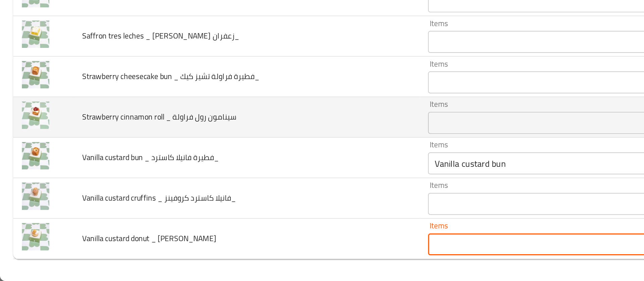
click at [276, 184] on فراولة "Items" at bounding box center [325, 184] width 122 height 9
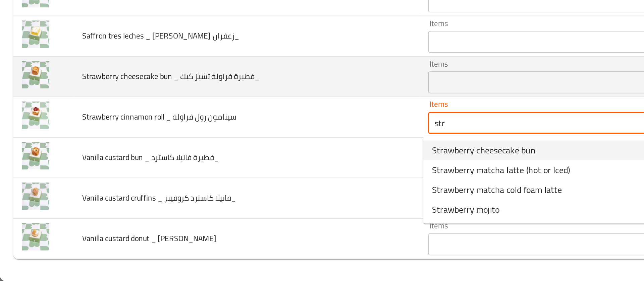
type فراولة "str"
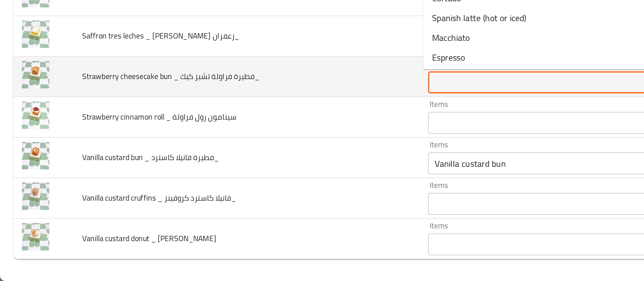
click at [283, 163] on كيك_ "Items" at bounding box center [325, 159] width 122 height 9
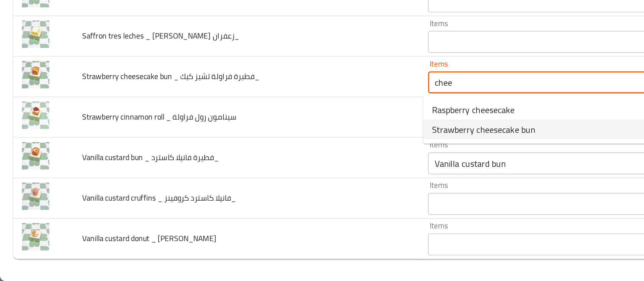
click at [283, 185] on span "Strawberry cheesecake bun" at bounding box center [295, 189] width 63 height 8
type كيك_ "Strawberry cheesecake bun"
type كيك_-ar "كيزر الفراولة تشيز كيك"
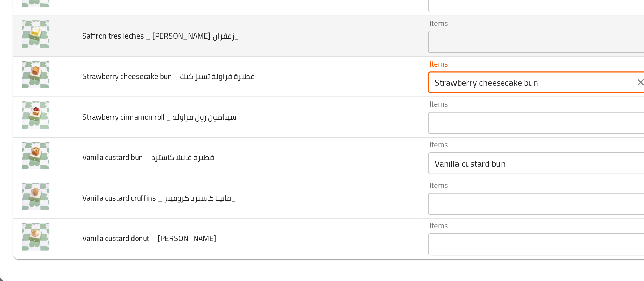
type كيك_ "Strawberry cheesecake bun"
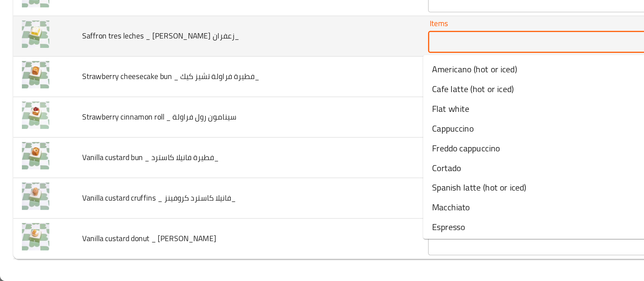
click at [285, 138] on زعفران_ "Items" at bounding box center [325, 134] width 122 height 9
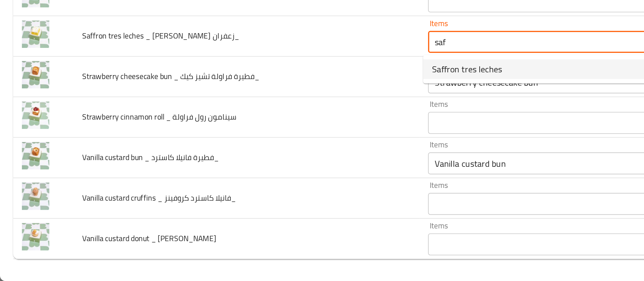
click at [284, 149] on span "Saffron tres leches" at bounding box center [285, 152] width 43 height 8
type زعفران_ "Saffron tres leches"
type زعفران_-ar "تريس ليتشيس زعفران"
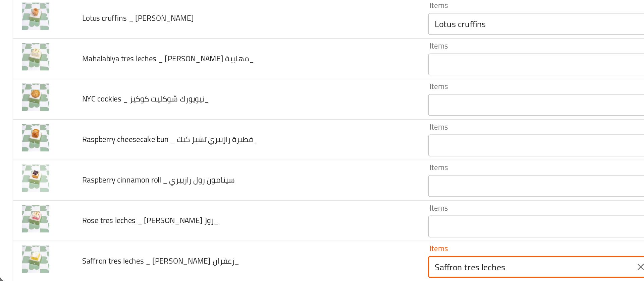
scroll to position [889, 0]
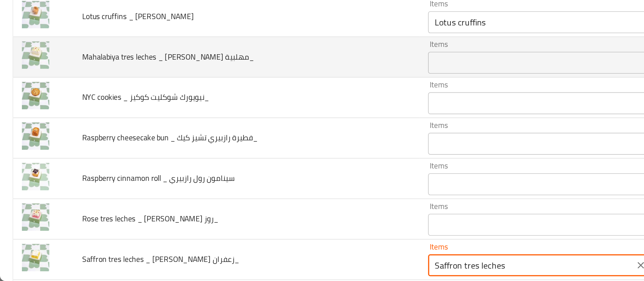
type زعفران_ "Saffron tres leches"
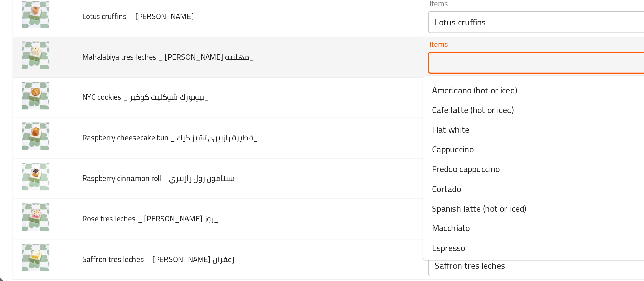
click at [271, 150] on مهلبية_ "Items" at bounding box center [325, 147] width 122 height 9
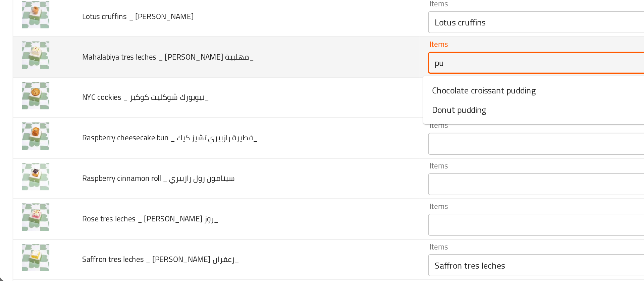
type مهلبية_ "p"
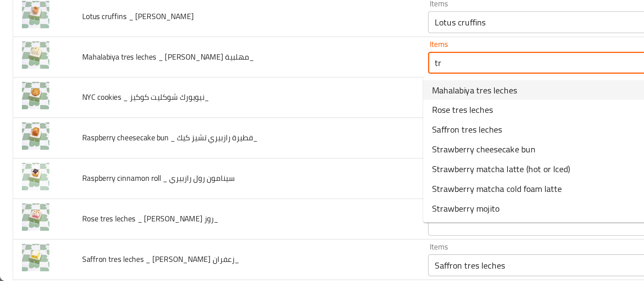
click at [279, 165] on span "Mahalabiya tres leches" at bounding box center [290, 164] width 52 height 8
type مهلبية_ "Mahalabiya tres leches"
type مهلبية_-ar "تريس ليتشيس مهلبية"
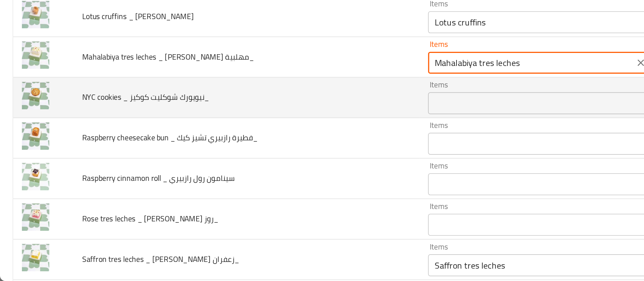
type مهلبية_ "Mahalabiya tres leches"
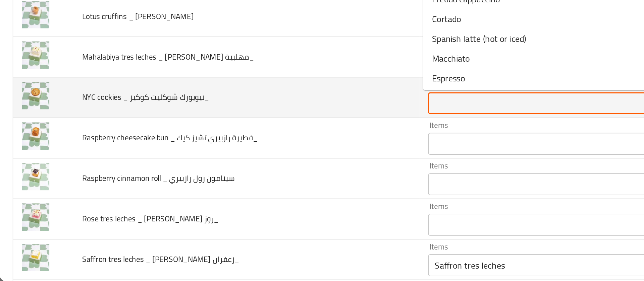
click at [274, 171] on كوكيز_ "Items" at bounding box center [325, 172] width 122 height 9
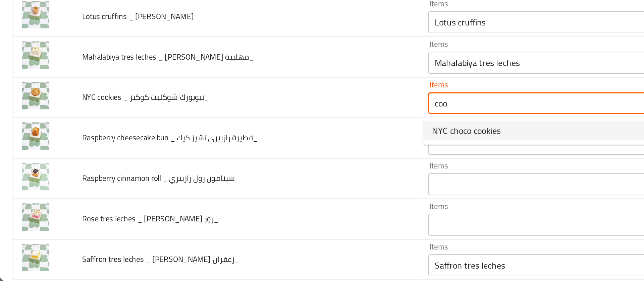
click at [275, 188] on span "NYC choco cookies" at bounding box center [285, 189] width 42 height 8
type كوكيز_ "NYC choco cookies"
type كوكيز_-ar "نيويورك تشوكو كوكيز"
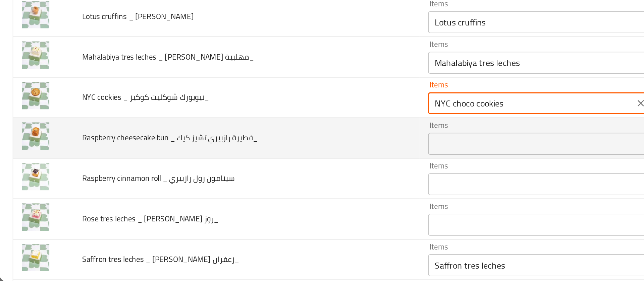
type كوكيز_ "NYC choco cookies"
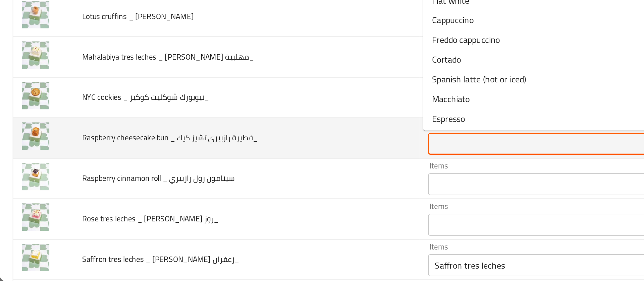
click at [273, 198] on كيك_ "Items" at bounding box center [325, 197] width 122 height 9
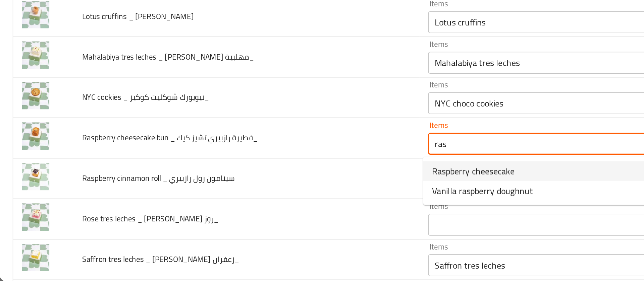
click at [280, 215] on span "Raspberry cheesecake" at bounding box center [289, 214] width 51 height 8
type كيك_ "Raspberry cheesecake"
type كيك_-ar "رازبيري تشيز كيك"
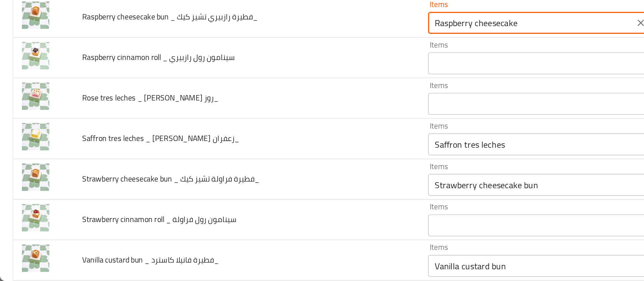
scroll to position [965, 0]
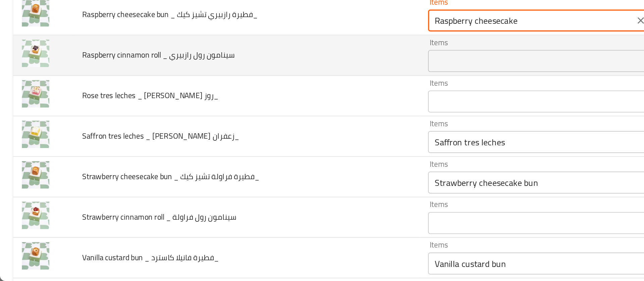
type كيك_ "Raspberry cheesecake"
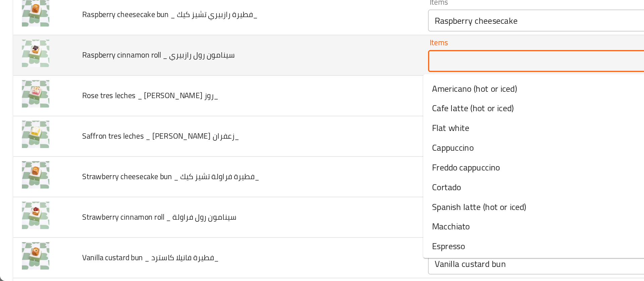
click at [275, 145] on رازبيري "Items" at bounding box center [325, 146] width 122 height 9
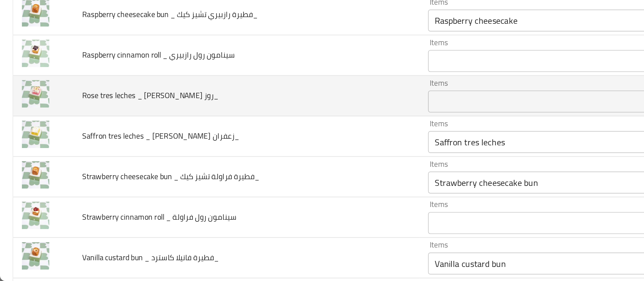
click at [226, 159] on td "Rose tres leches _ تريس ليتشيس روز_" at bounding box center [151, 168] width 212 height 25
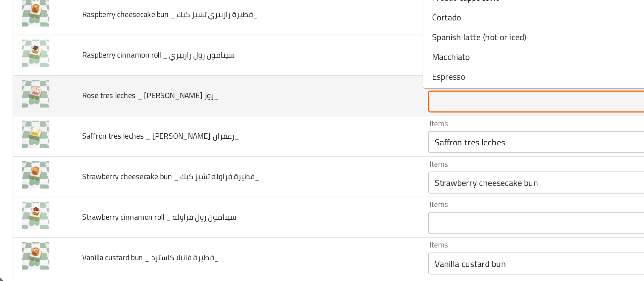
click at [270, 174] on روز_ "Items" at bounding box center [325, 171] width 122 height 9
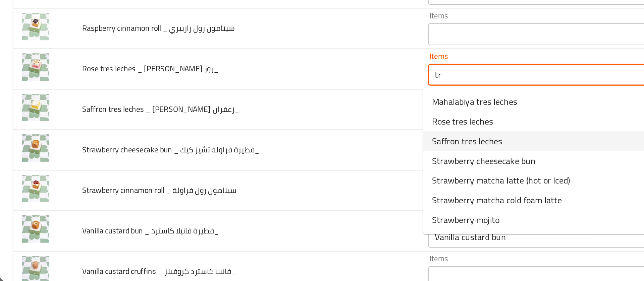
scroll to position [982, 0]
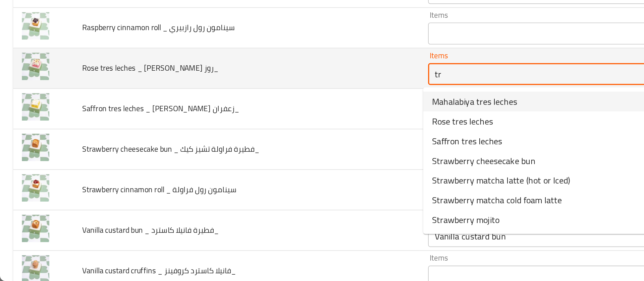
drag, startPoint x: 278, startPoint y: 154, endPoint x: 253, endPoint y: 153, distance: 24.9
click at [257, 153] on td "Items tr Items" at bounding box center [336, 151] width 159 height 25
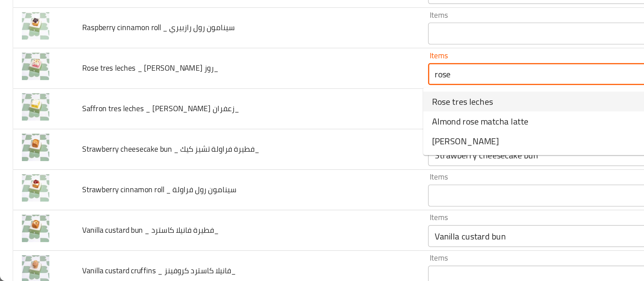
click at [272, 171] on span "Rose tres leches" at bounding box center [282, 171] width 37 height 8
type روز_ "Rose tres leches"
type روز_-ar "تريس ليتشيس روز"
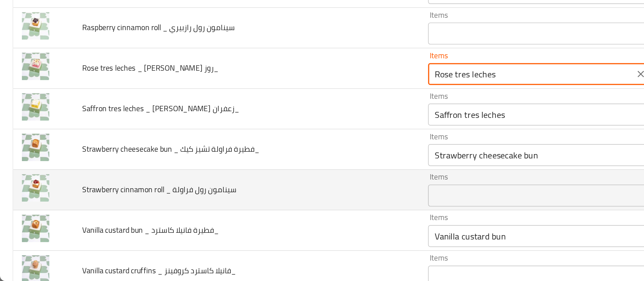
type روز_ "Rose tres leches"
click at [268, 230] on فراولة "Items" at bounding box center [325, 228] width 122 height 9
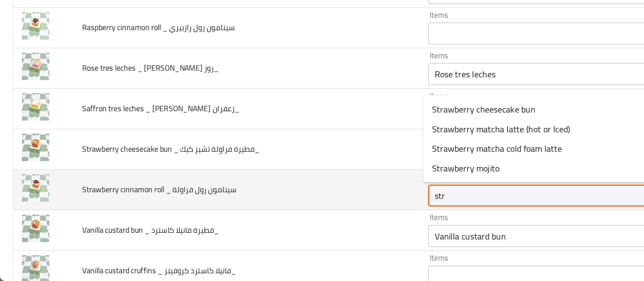
type فراولة "str"
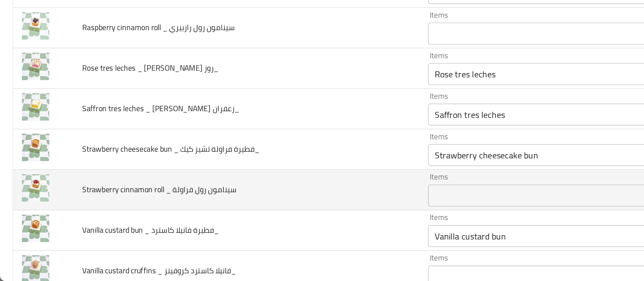
click at [241, 213] on td "Strawberry cinnamon roll _ سينامون رول فراولة" at bounding box center [151, 225] width 212 height 25
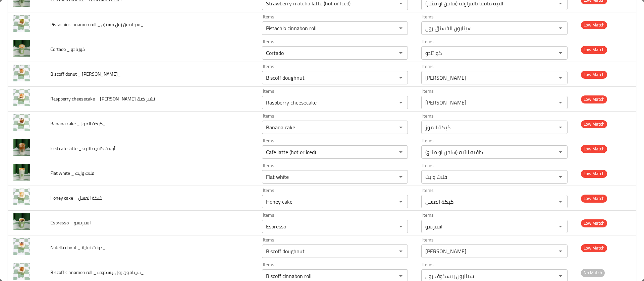
scroll to position [0, 0]
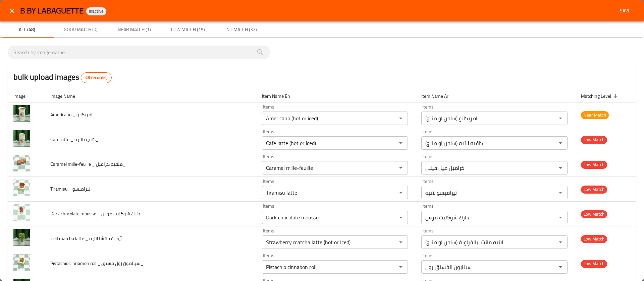
click at [623, 8] on span "Save" at bounding box center [625, 11] width 16 height 8
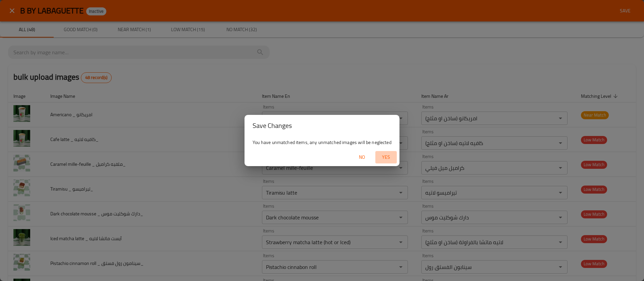
click at [384, 153] on span "Yes" at bounding box center [386, 157] width 16 height 8
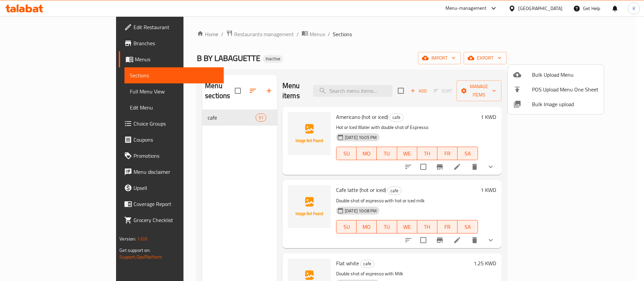
click at [37, 89] on div at bounding box center [322, 140] width 644 height 281
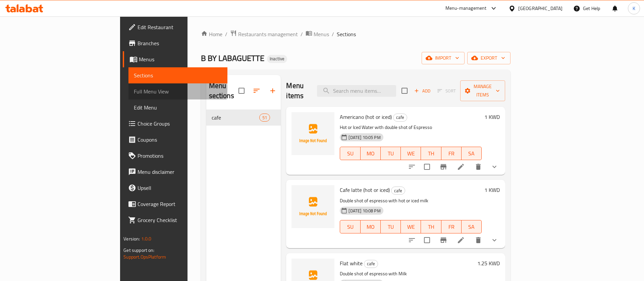
click at [134, 89] on span "Full Menu View" at bounding box center [178, 92] width 89 height 8
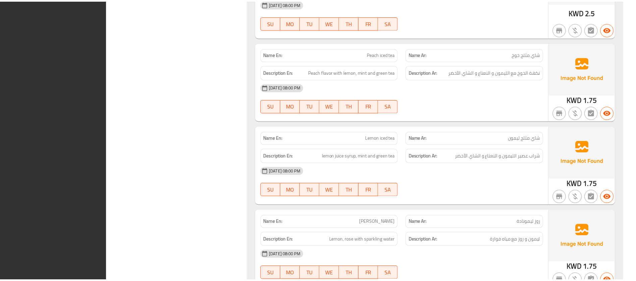
scroll to position [4706, 0]
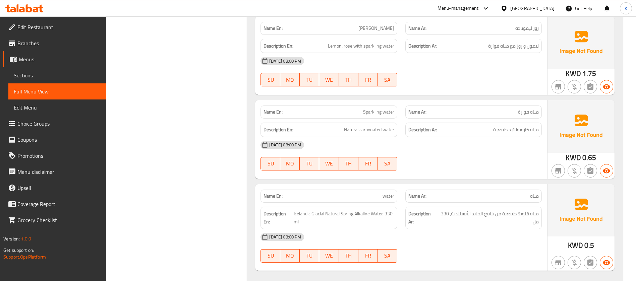
click at [546, 6] on div "Kuwait" at bounding box center [533, 8] width 44 height 7
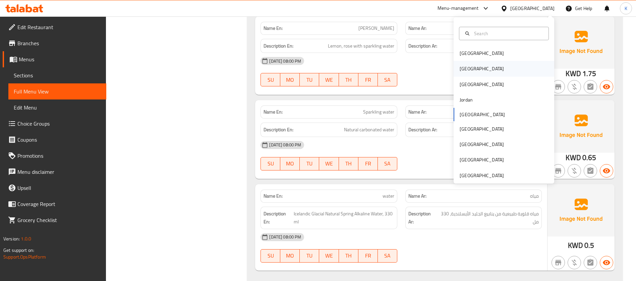
click at [478, 70] on div "[GEOGRAPHIC_DATA]" at bounding box center [504, 68] width 101 height 15
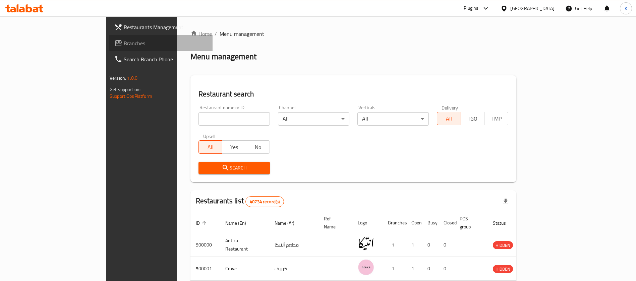
click at [124, 42] on span "Branches" at bounding box center [166, 43] width 84 height 8
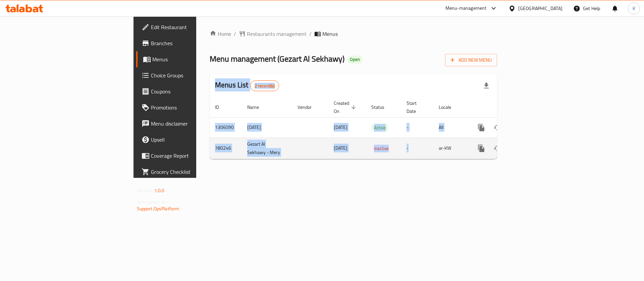
click at [420, 143] on div "Home / Restaurants management / Menus Menu management ( Gezart Al Sekhawy ) Ope…" at bounding box center [354, 97] width 288 height 135
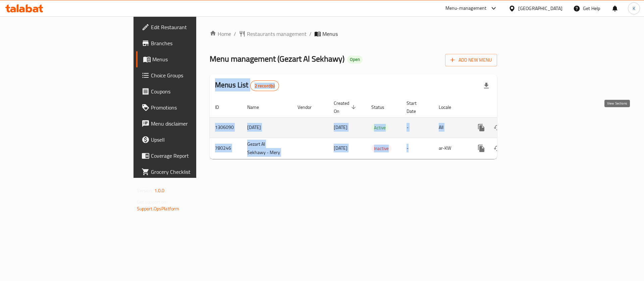
click at [534, 124] on icon "enhanced table" at bounding box center [530, 128] width 8 height 8
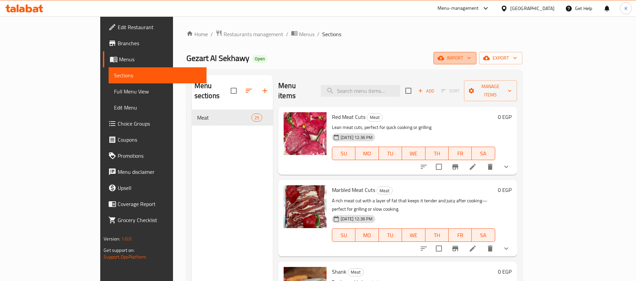
click at [471, 57] on span "import" at bounding box center [455, 58] width 32 height 8
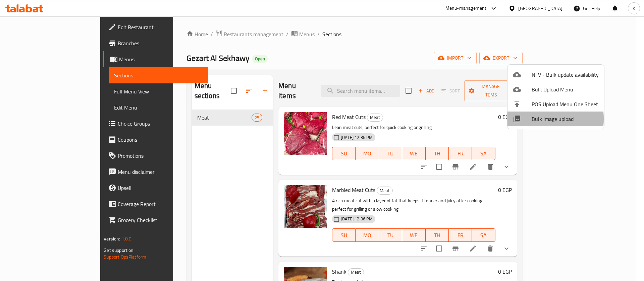
click at [532, 119] on span "Bulk Image upload" at bounding box center [565, 119] width 67 height 8
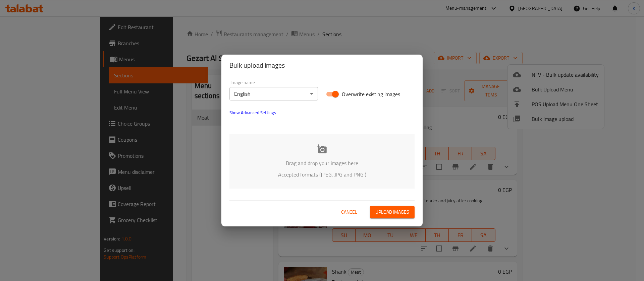
click at [321, 149] on icon at bounding box center [322, 149] width 10 height 10
click at [192, 148] on div "Bulk upload images Image name English ​ Overwrite existing images Show Advanced…" at bounding box center [322, 140] width 644 height 281
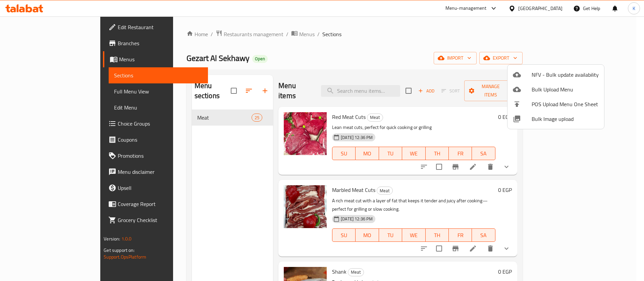
click at [199, 201] on div at bounding box center [322, 140] width 644 height 281
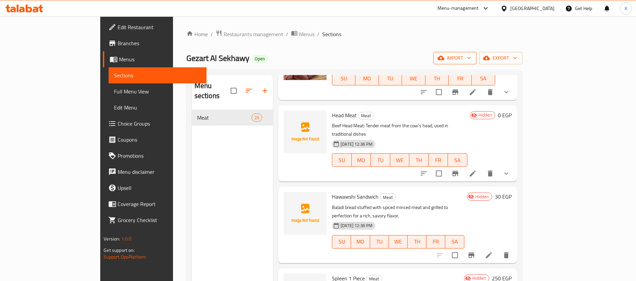
click at [477, 64] on button "import" at bounding box center [455, 58] width 43 height 12
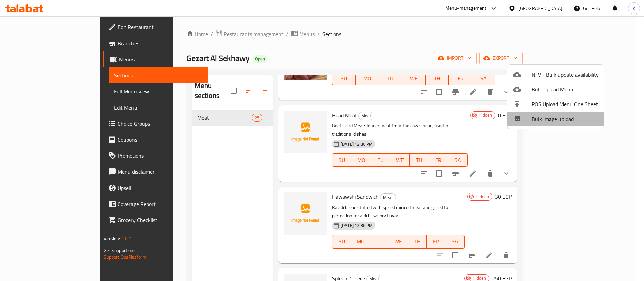
click at [547, 119] on span "Bulk Image upload" at bounding box center [565, 119] width 67 height 8
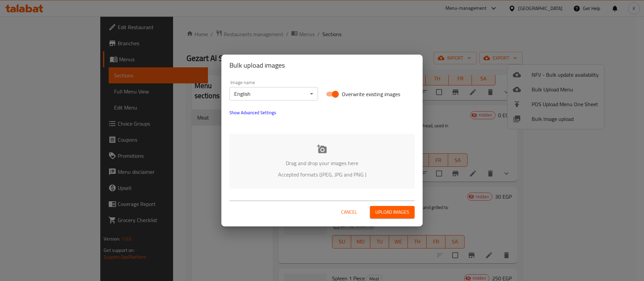
click at [327, 154] on div "Drag and drop your images here Accepted formats (JPEG, JPG and PNG )" at bounding box center [321, 161] width 185 height 55
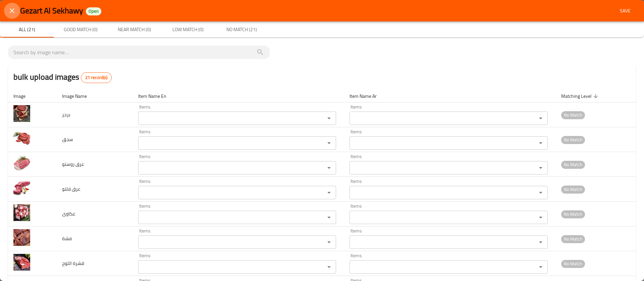
click at [12, 9] on icon "close" at bounding box center [12, 11] width 8 height 8
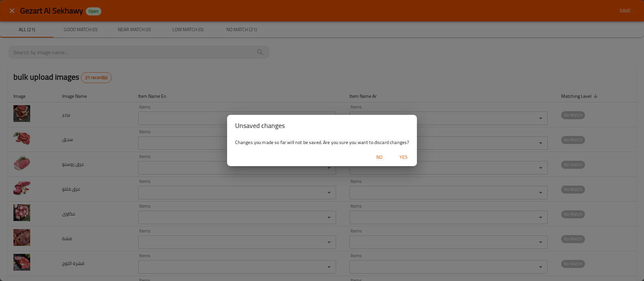
click at [405, 158] on span "Yes" at bounding box center [404, 157] width 16 height 8
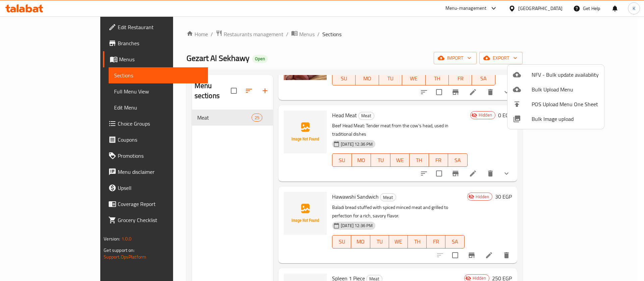
click at [339, 52] on div at bounding box center [322, 140] width 644 height 281
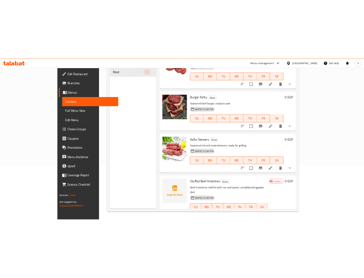
scroll to position [1273, 0]
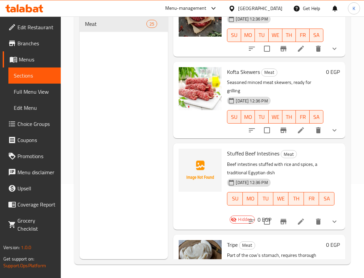
click at [124, 101] on div "Menu sections Meat 25" at bounding box center [124, 120] width 89 height 278
click at [234, 6] on icon at bounding box center [231, 8] width 5 height 6
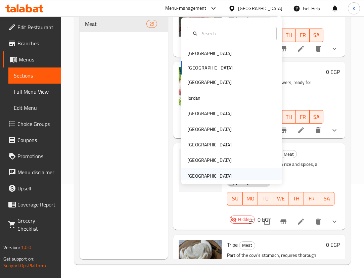
click at [233, 168] on div "United Arab Emirates" at bounding box center [231, 175] width 101 height 15
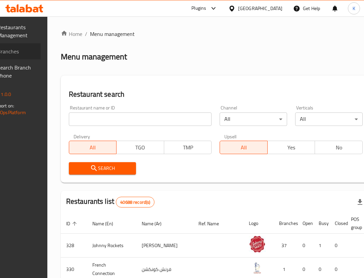
click at [20, 48] on span "Branches" at bounding box center [16, 51] width 38 height 8
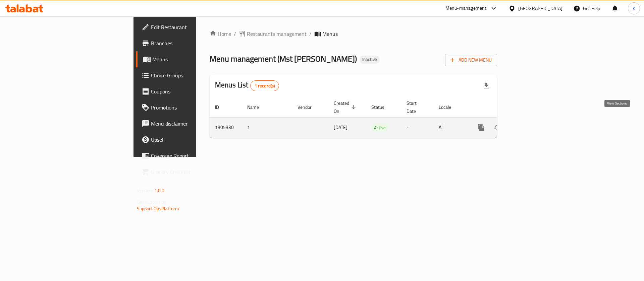
click at [534, 124] on icon "enhanced table" at bounding box center [530, 128] width 8 height 8
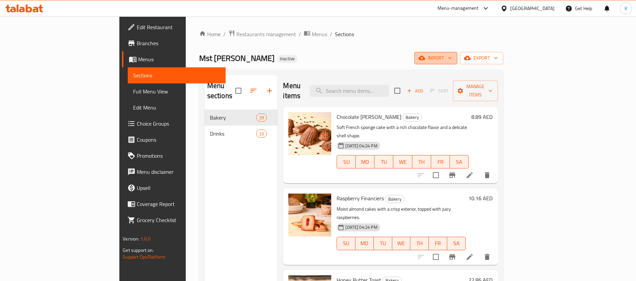
click at [452, 58] on span "import" at bounding box center [436, 58] width 32 height 8
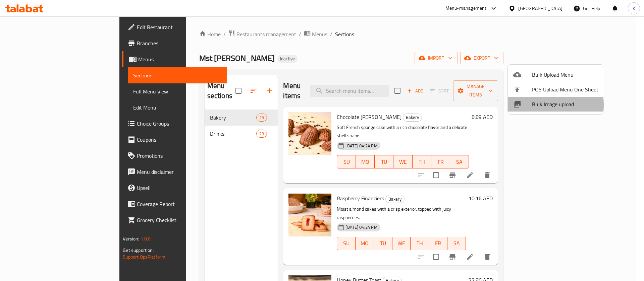
click at [539, 105] on span "Bulk Image upload" at bounding box center [565, 104] width 66 height 8
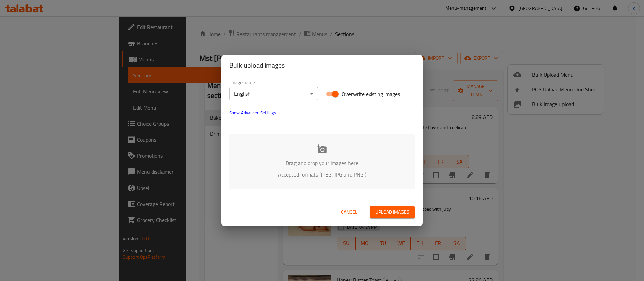
click at [291, 154] on div "Drag and drop your images here Accepted formats (JPEG, JPG and PNG )" at bounding box center [321, 161] width 185 height 55
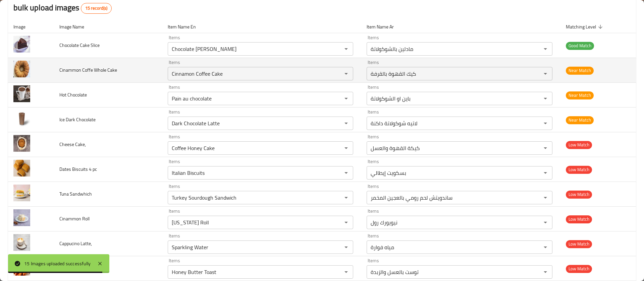
scroll to position [72, 0]
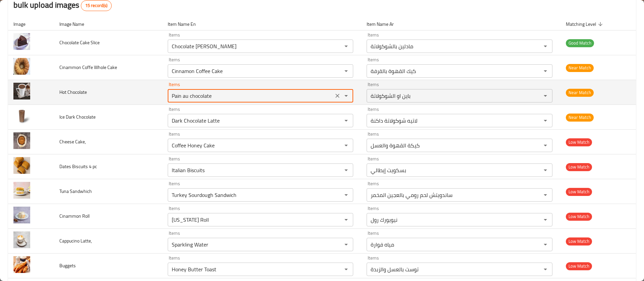
click at [186, 99] on Chocolate "Pain au chocolate" at bounding box center [251, 95] width 162 height 9
type Chocolate "Pain au chocolate"
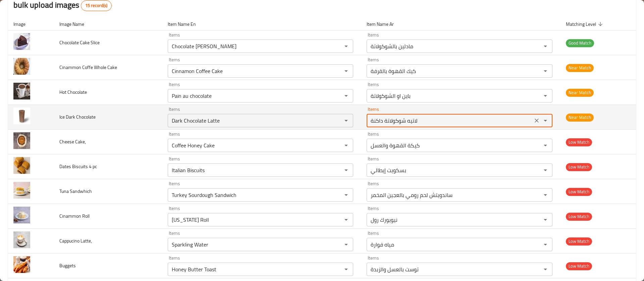
click at [455, 124] on Chocolate-ar "لاتيه شوكولاتة داكنة" at bounding box center [450, 120] width 162 height 9
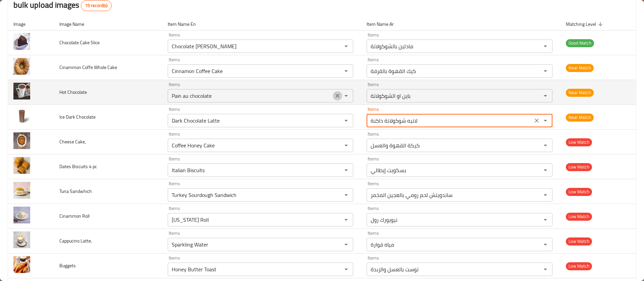
click at [335, 96] on icon "Clear" at bounding box center [337, 96] width 7 height 7
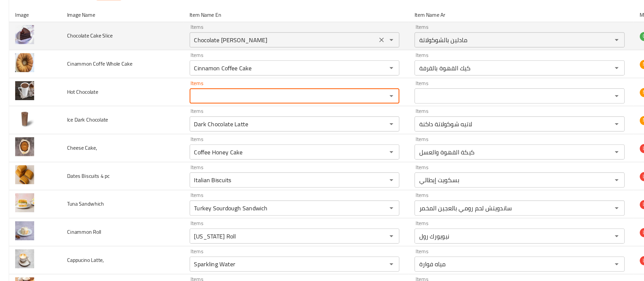
click at [207, 46] on Slice "Chocolate Madeleine" at bounding box center [251, 46] width 162 height 9
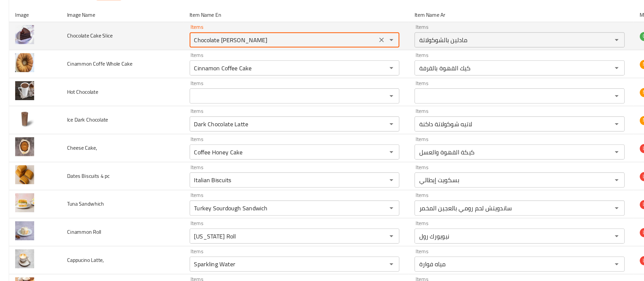
click at [207, 46] on Slice "Chocolate Madeleine" at bounding box center [251, 46] width 162 height 9
click at [210, 46] on Slice "Chocolate Madeleine" at bounding box center [251, 46] width 162 height 9
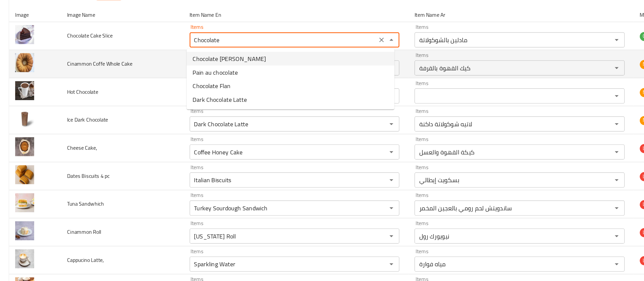
type Slice "Chocolate Madeleine"
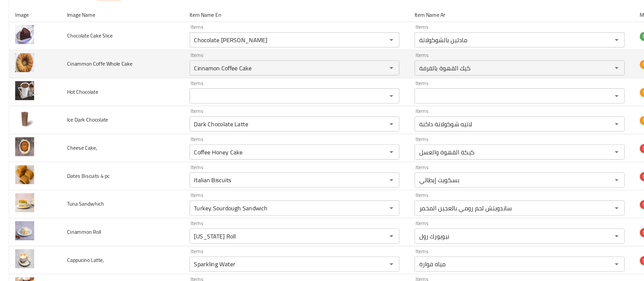
click at [150, 55] on td "Cinammon Coffe Whole Cake" at bounding box center [108, 67] width 108 height 25
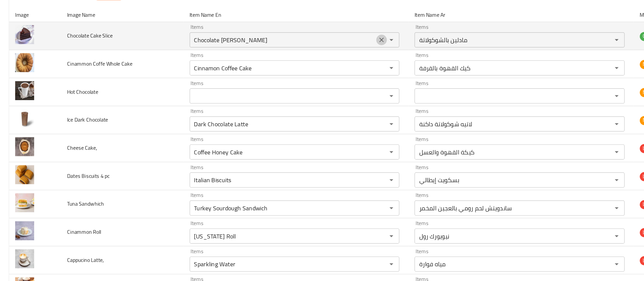
click at [334, 45] on icon "Clear" at bounding box center [337, 46] width 7 height 7
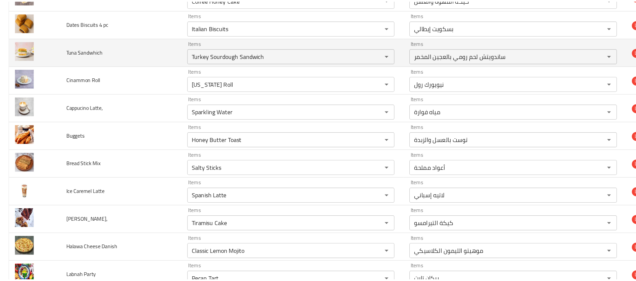
scroll to position [0, 0]
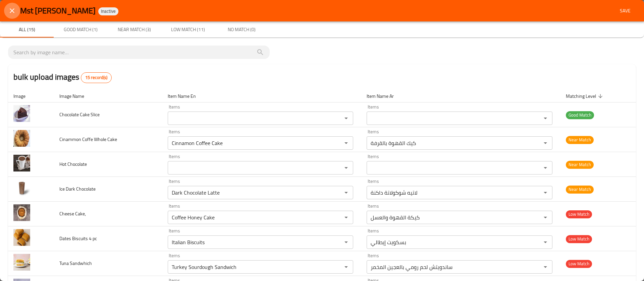
click at [11, 12] on icon "close" at bounding box center [12, 11] width 8 height 8
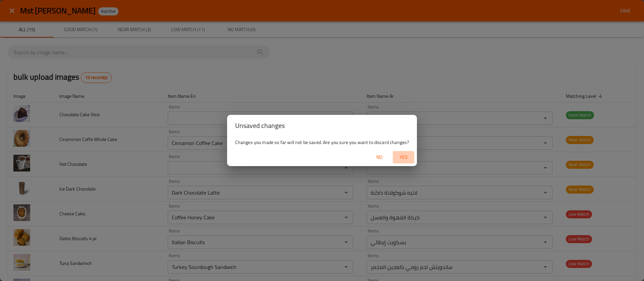
click at [398, 154] on span "Yes" at bounding box center [404, 157] width 16 height 8
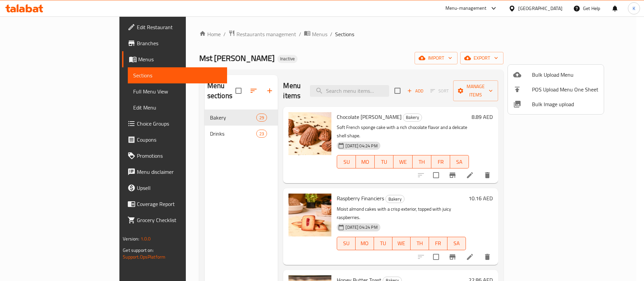
click at [534, 10] on div at bounding box center [322, 140] width 644 height 281
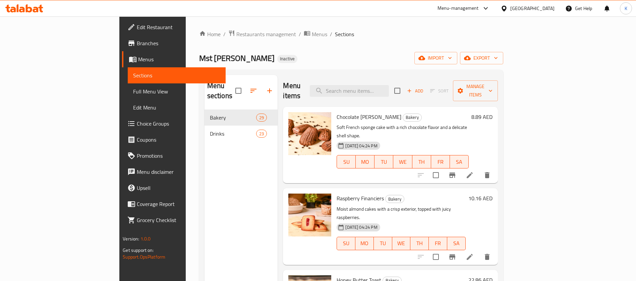
click at [24, 11] on icon at bounding box center [22, 10] width 6 height 6
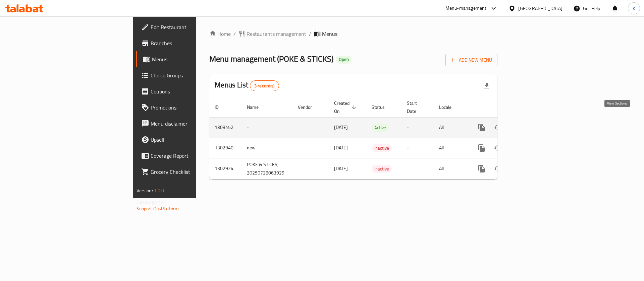
click at [534, 124] on icon "enhanced table" at bounding box center [530, 128] width 8 height 8
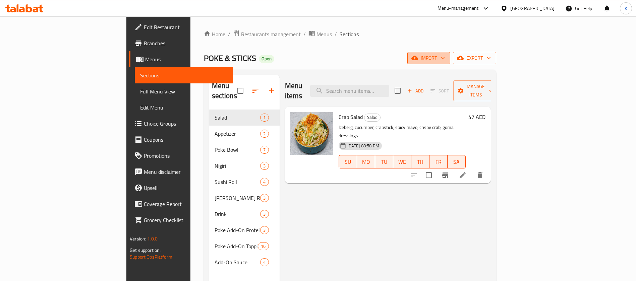
click at [445, 54] on span "import" at bounding box center [429, 58] width 32 height 8
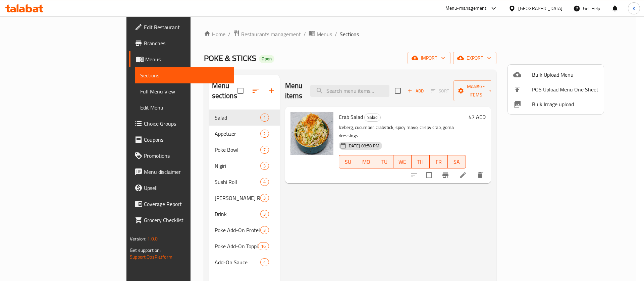
click at [395, 72] on div at bounding box center [322, 140] width 644 height 281
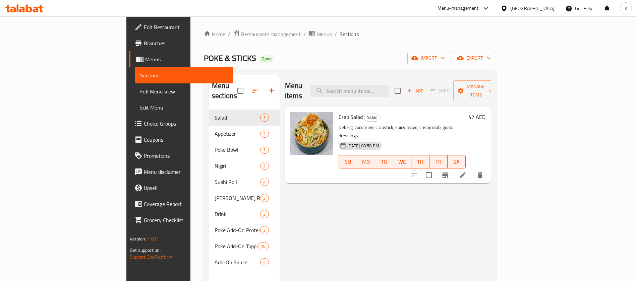
click at [395, 72] on div "Menu sections Salad 1 Appetizer 2 Poke Bowl 7 Nigiri 3 Sushi Roll 4 [PERSON_NAM…" at bounding box center [350, 216] width 293 height 292
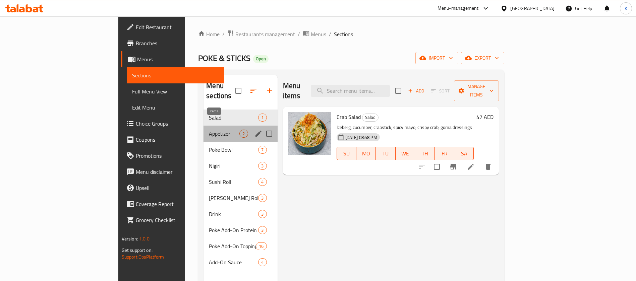
click at [240, 131] on span "2" at bounding box center [244, 134] width 8 height 6
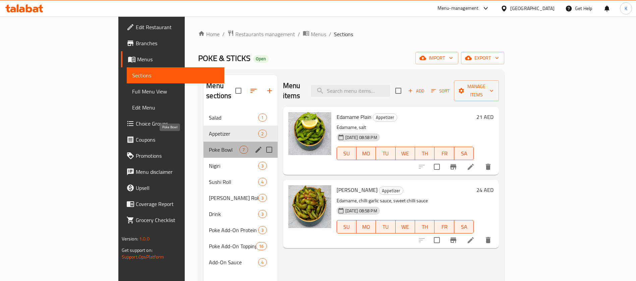
click at [209, 146] on span "Poke Bowl" at bounding box center [224, 150] width 31 height 8
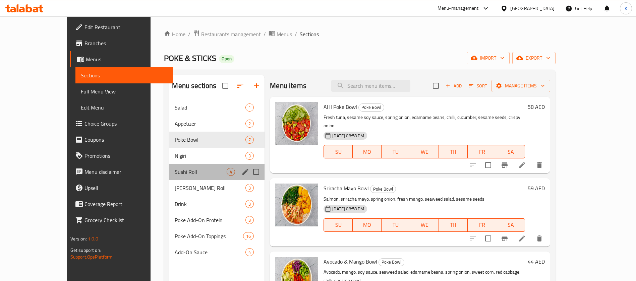
click at [192, 165] on div "Sushi Roll 4" at bounding box center [216, 172] width 95 height 16
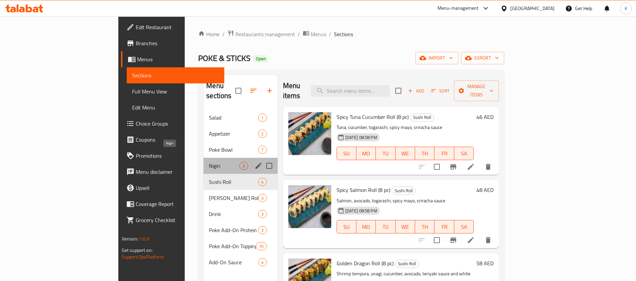
click at [209, 162] on span "Nigiri" at bounding box center [224, 166] width 31 height 8
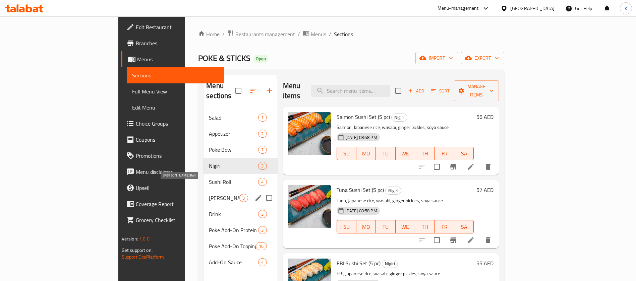
click at [209, 194] on span "[PERSON_NAME] Roll" at bounding box center [224, 198] width 31 height 8
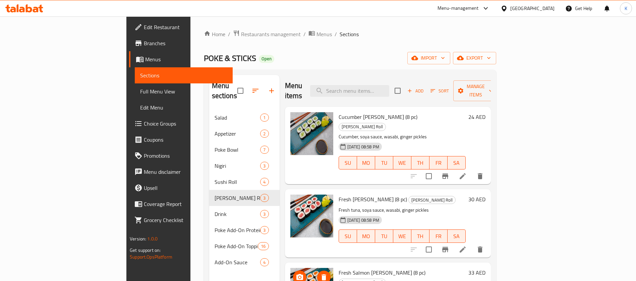
scroll to position [94, 0]
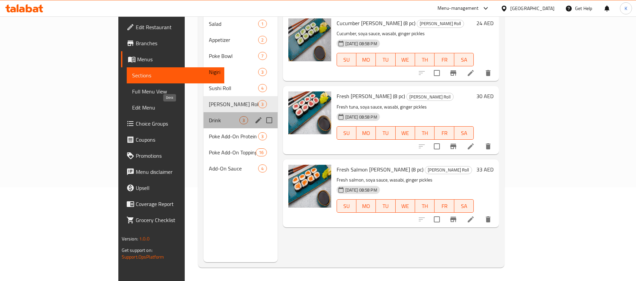
click at [209, 116] on span "Drink" at bounding box center [224, 120] width 31 height 8
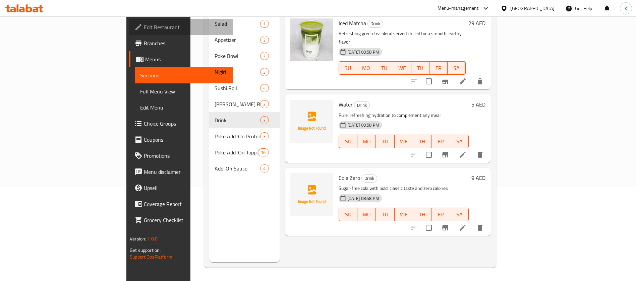
click at [144, 28] on span "Edit Restaurant" at bounding box center [186, 27] width 84 height 8
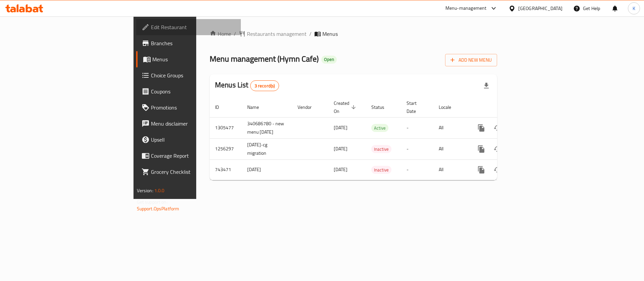
drag, startPoint x: 0, startPoint y: 0, endPoint x: 38, endPoint y: 25, distance: 45.2
click at [151, 25] on span "Edit Restaurant" at bounding box center [193, 27] width 85 height 8
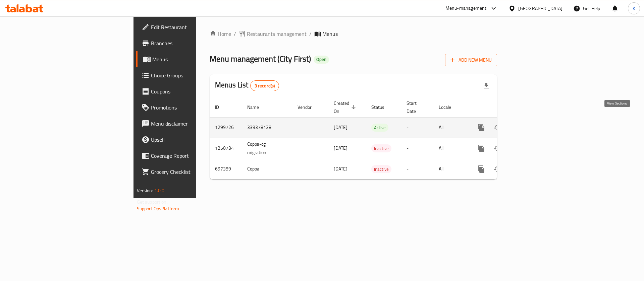
click at [534, 124] on icon "enhanced table" at bounding box center [530, 128] width 8 height 8
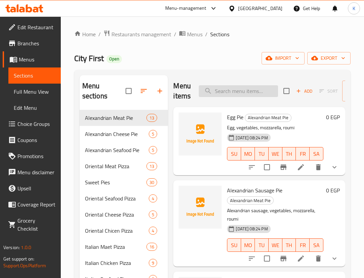
click at [241, 88] on input "search" at bounding box center [238, 91] width 79 height 12
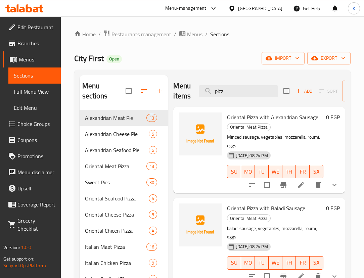
drag, startPoint x: 225, startPoint y: 90, endPoint x: 188, endPoint y: 96, distance: 38.3
click at [188, 96] on div "Menu items pizz Add Sort Manage items" at bounding box center [259, 91] width 172 height 32
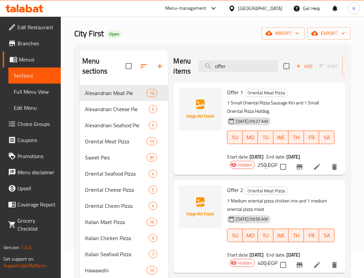
scroll to position [25, 0]
type input "offer"
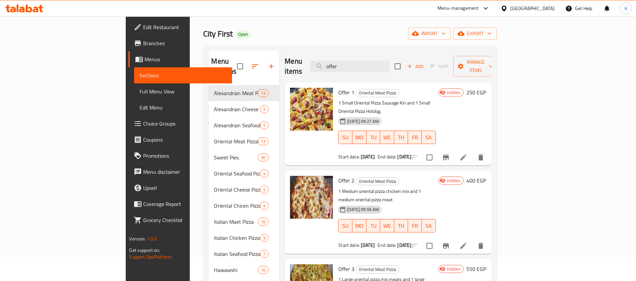
scroll to position [24, 0]
